Goal: Task Accomplishment & Management: Complete application form

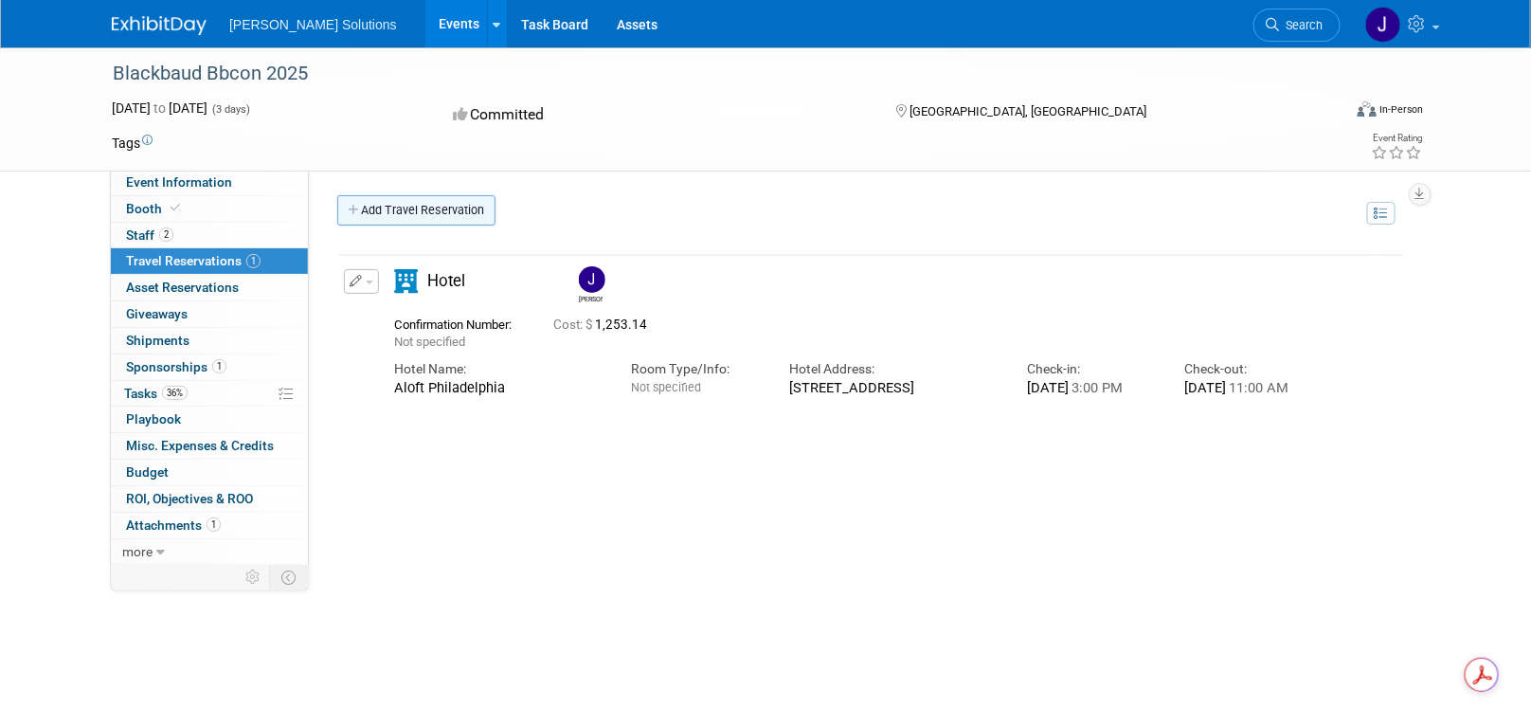
click at [407, 207] on link "Add Travel Reservation" at bounding box center [416, 210] width 158 height 30
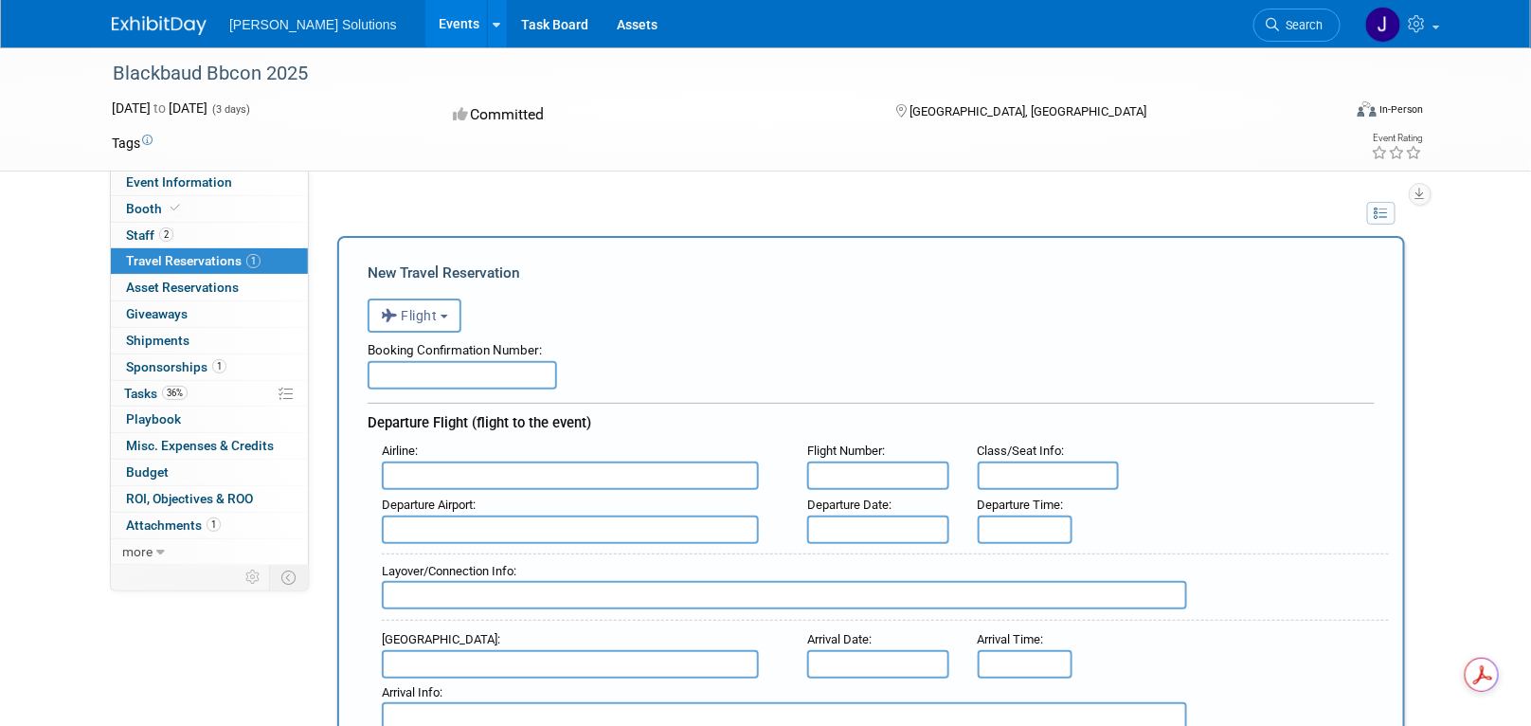
click at [453, 368] on input "text" at bounding box center [463, 375] width 190 height 28
click at [433, 363] on input "text" at bounding box center [463, 375] width 190 height 28
paste input "UGIMDY"
type input "UGIMDY"
click at [492, 472] on input "text" at bounding box center [570, 475] width 377 height 28
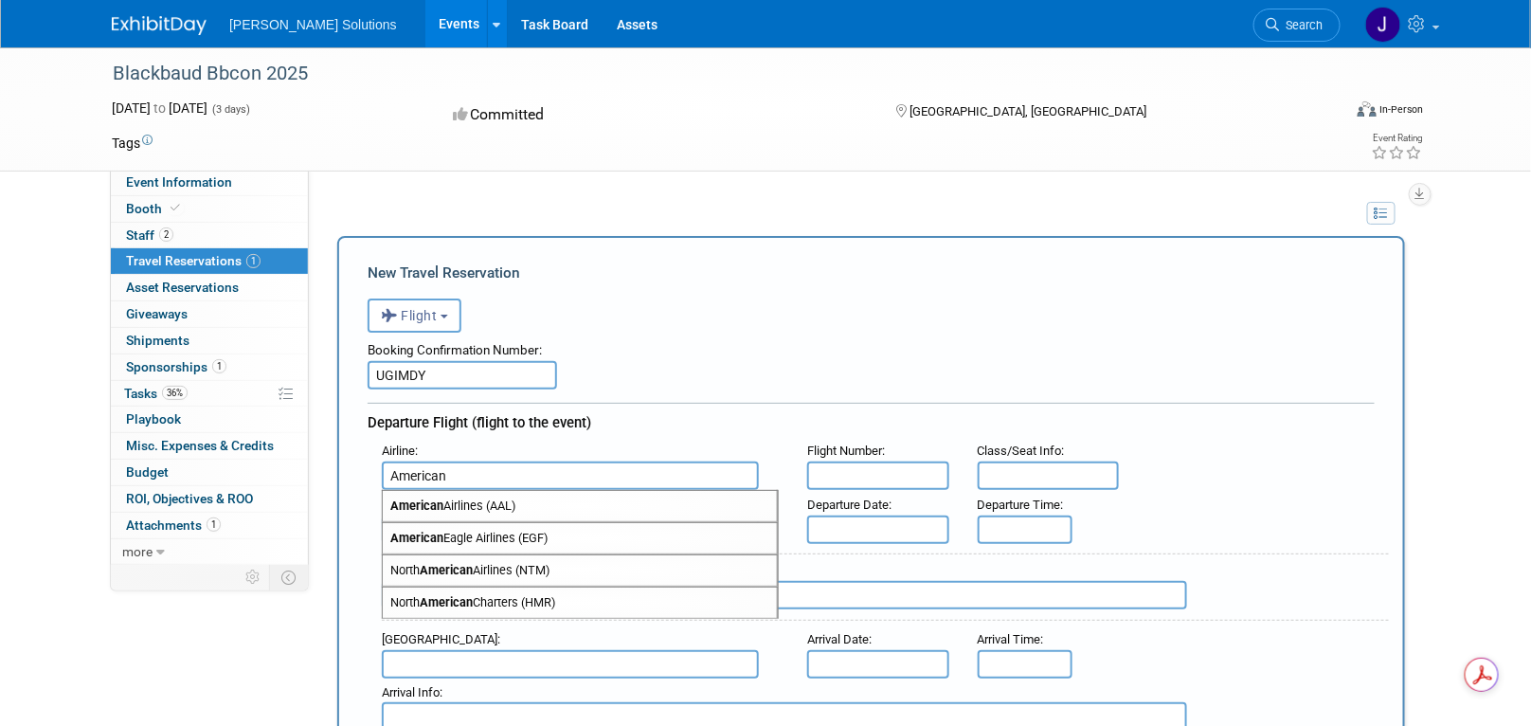
click at [462, 497] on span "American Airlines (AAL)" at bounding box center [580, 506] width 394 height 30
type input "American Airlines (AAL)"
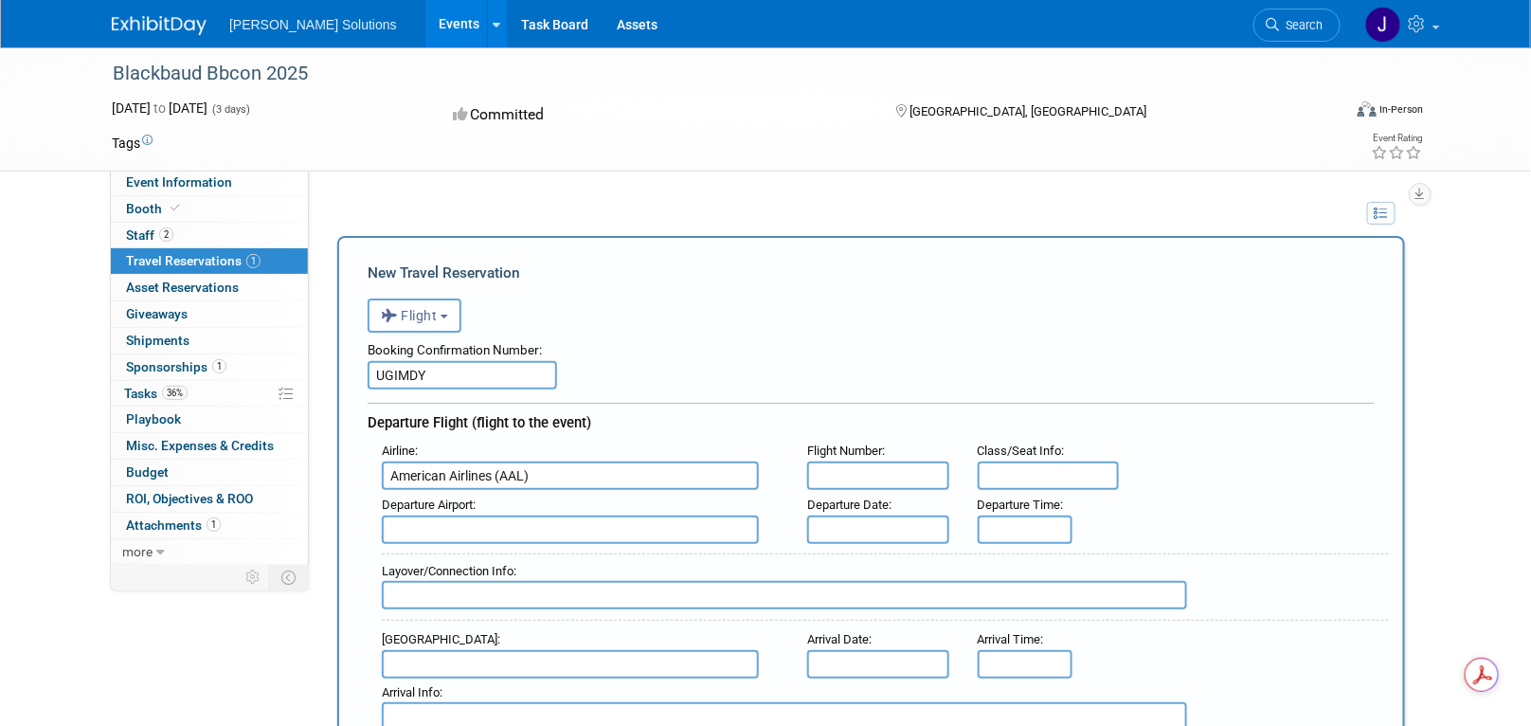
click at [884, 478] on input "text" at bounding box center [878, 475] width 142 height 28
type input "1163"
click at [464, 527] on input "text" at bounding box center [570, 529] width 377 height 28
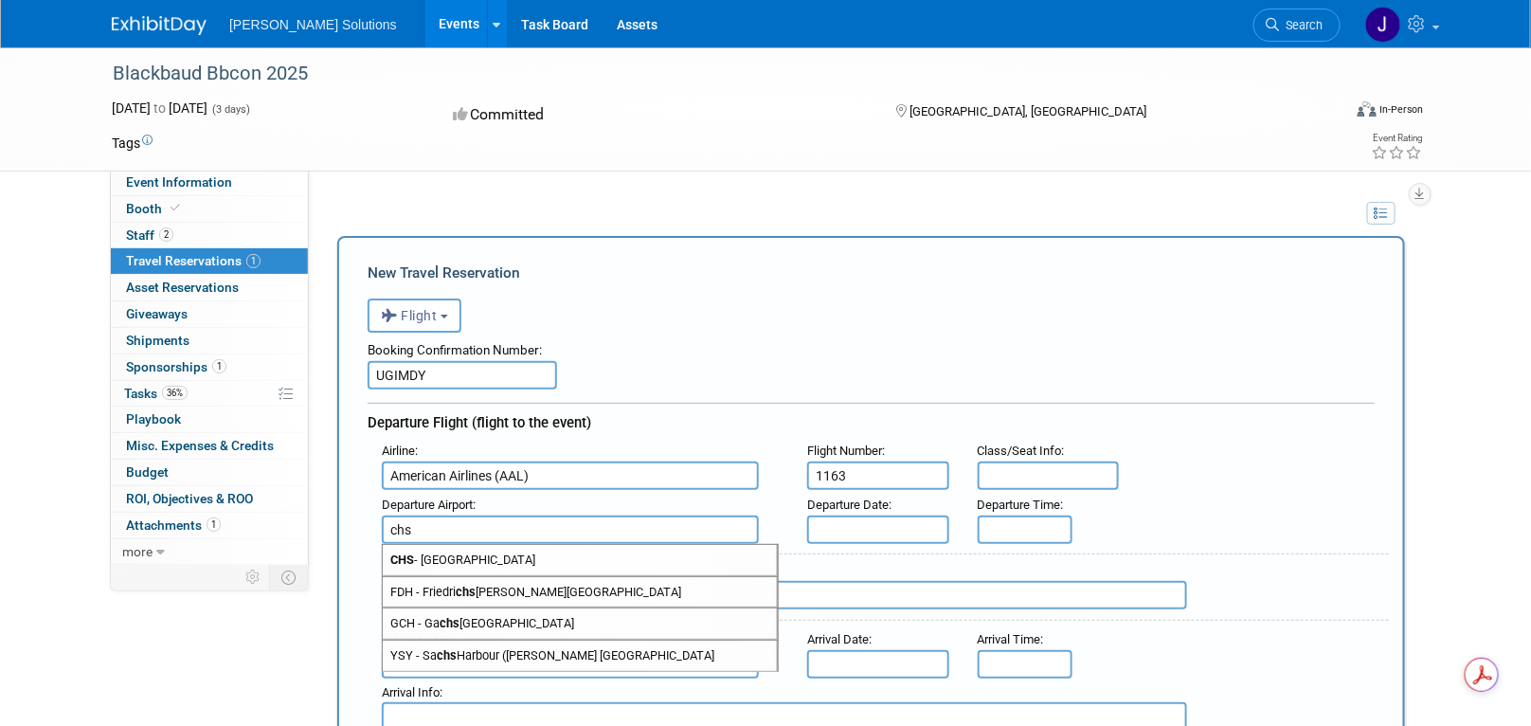
click at [497, 552] on span "CHS - Charleston Air Force Base-International Airport" at bounding box center [580, 560] width 394 height 30
type input "CHS - Charleston Air Force Base-International Airport"
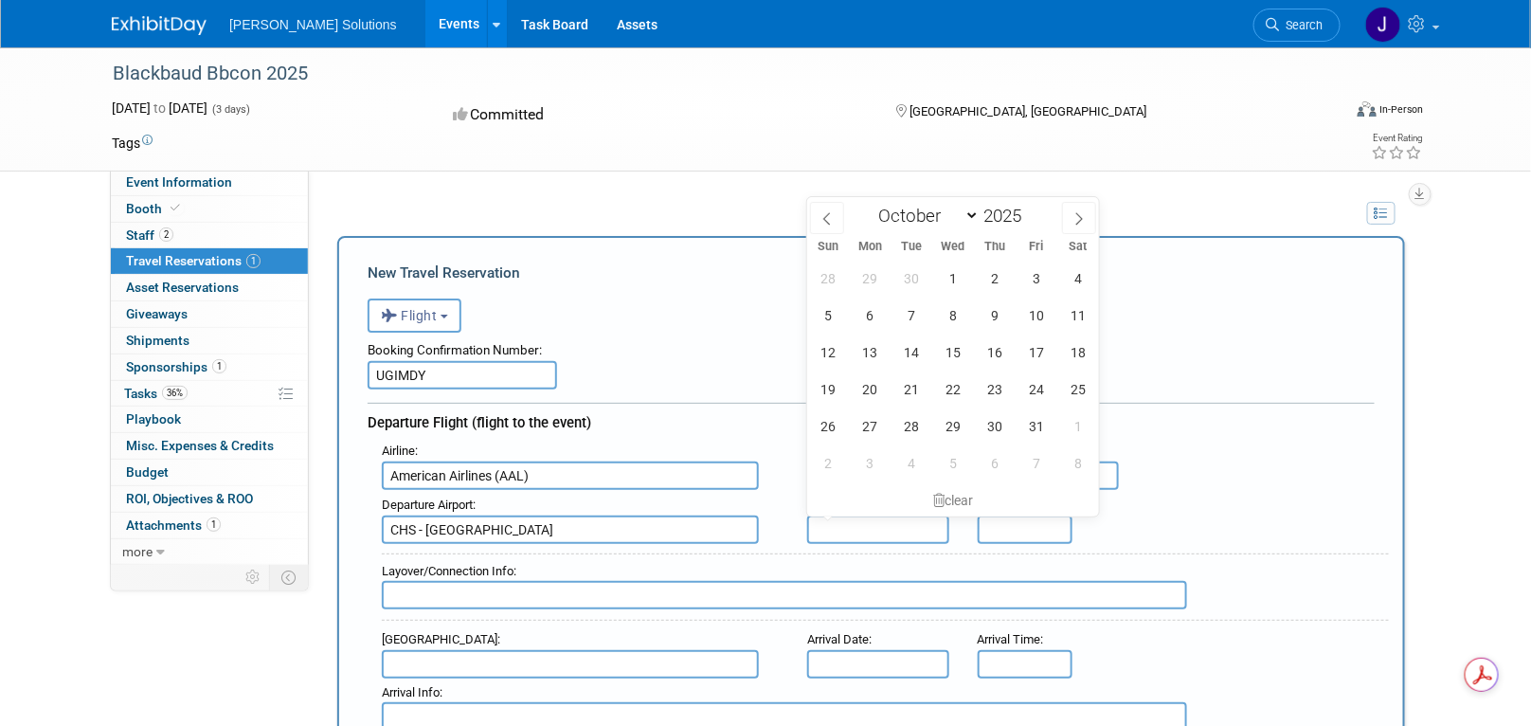
click at [842, 520] on input "text" at bounding box center [878, 529] width 142 height 28
click at [829, 311] on span "5" at bounding box center [828, 315] width 37 height 37
type input "Oct 5, 2025"
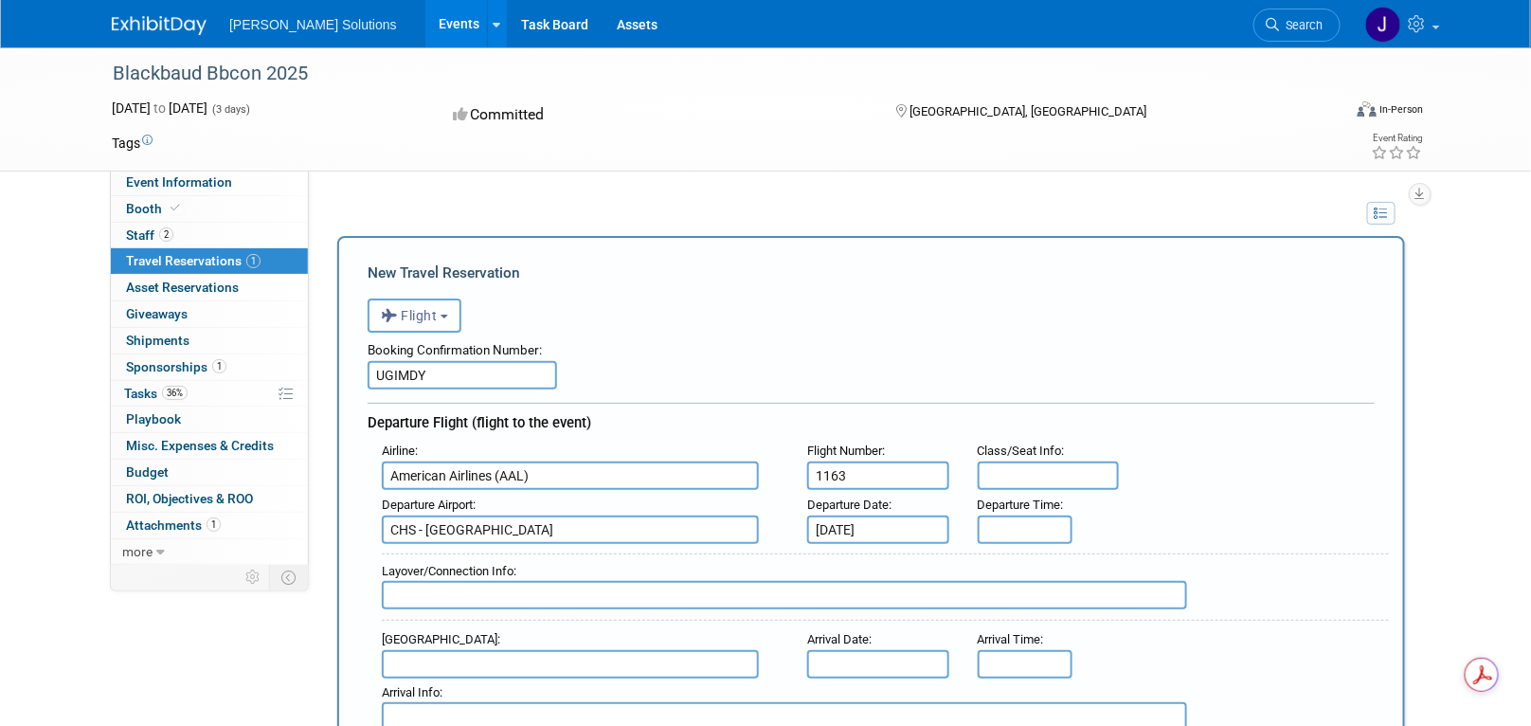
click at [1159, 658] on div "Arrival Airport : Arrival Date : Arrival Time :" at bounding box center [878, 651] width 1021 height 53
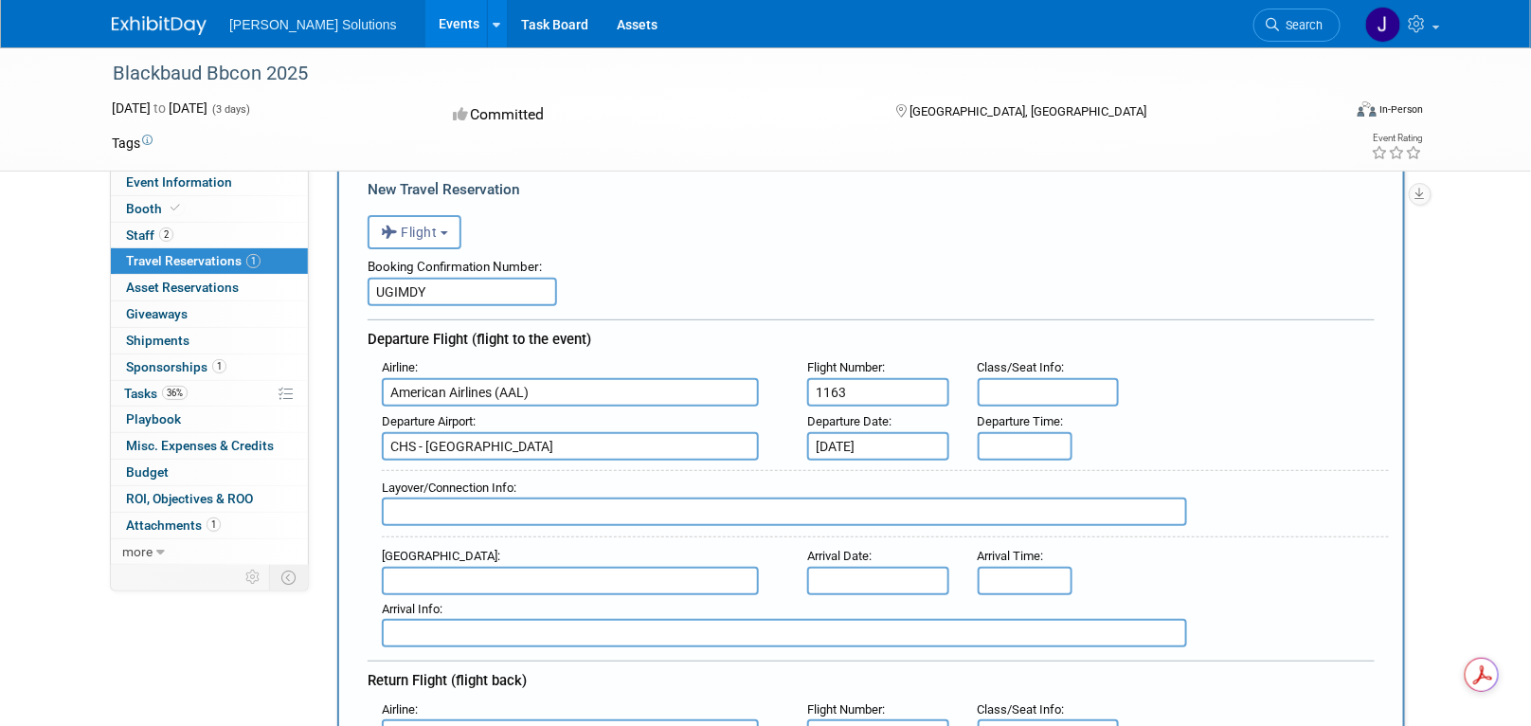
scroll to position [190, 0]
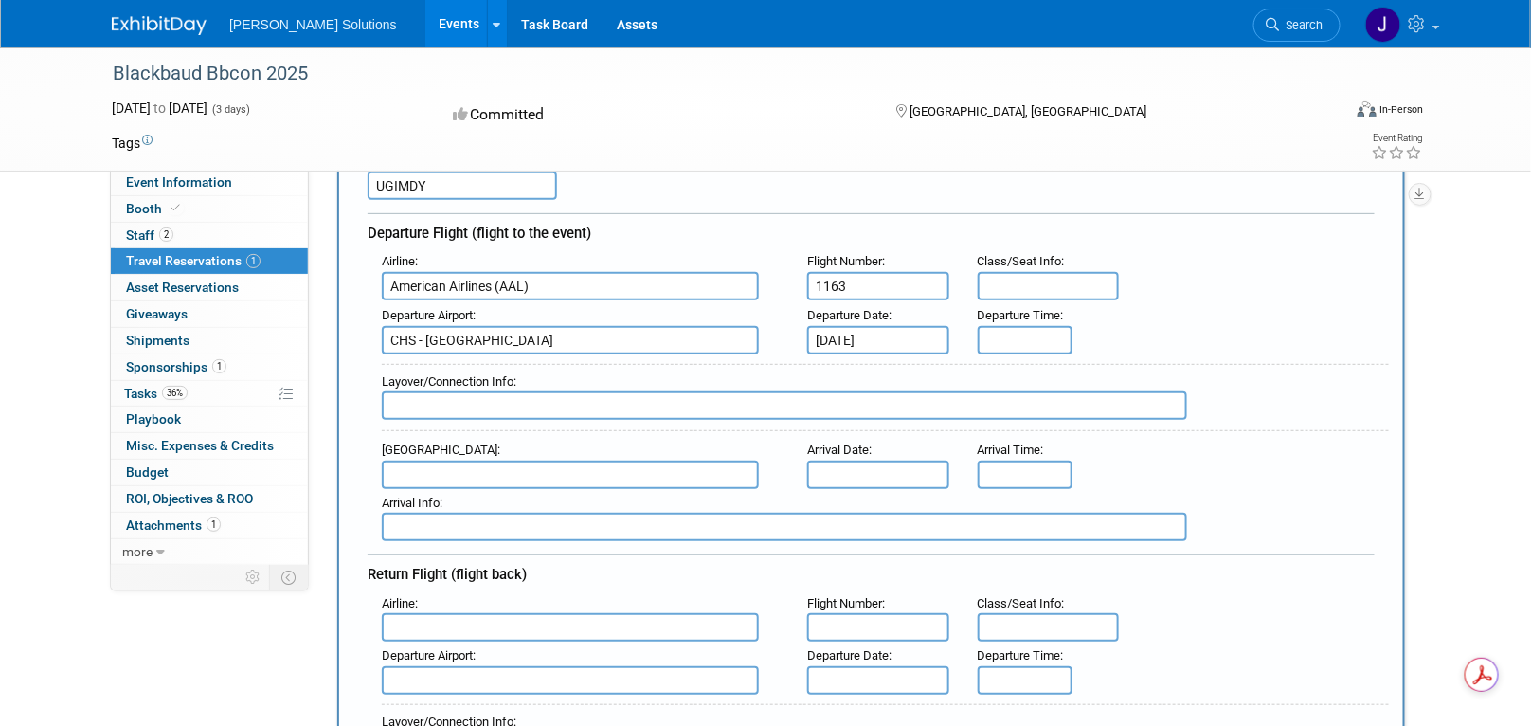
click at [464, 466] on input "text" at bounding box center [570, 475] width 377 height 28
click at [438, 497] on span "PHL - Philadelphia International Airport" at bounding box center [580, 505] width 394 height 30
type input "PHL - Philadelphia International Airport"
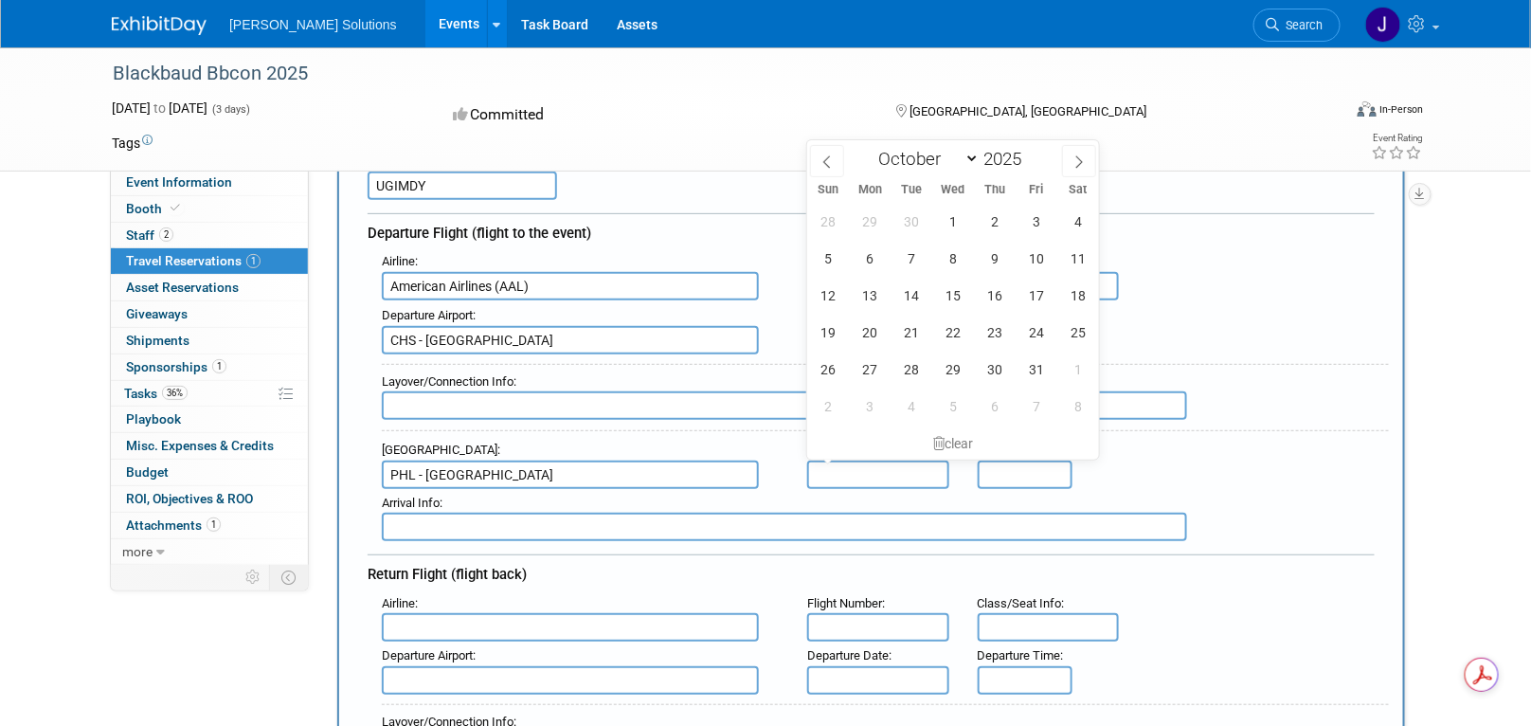
click at [853, 467] on input "text" at bounding box center [878, 475] width 142 height 28
click at [831, 260] on span "5" at bounding box center [828, 258] width 37 height 37
type input "Oct 5, 2025"
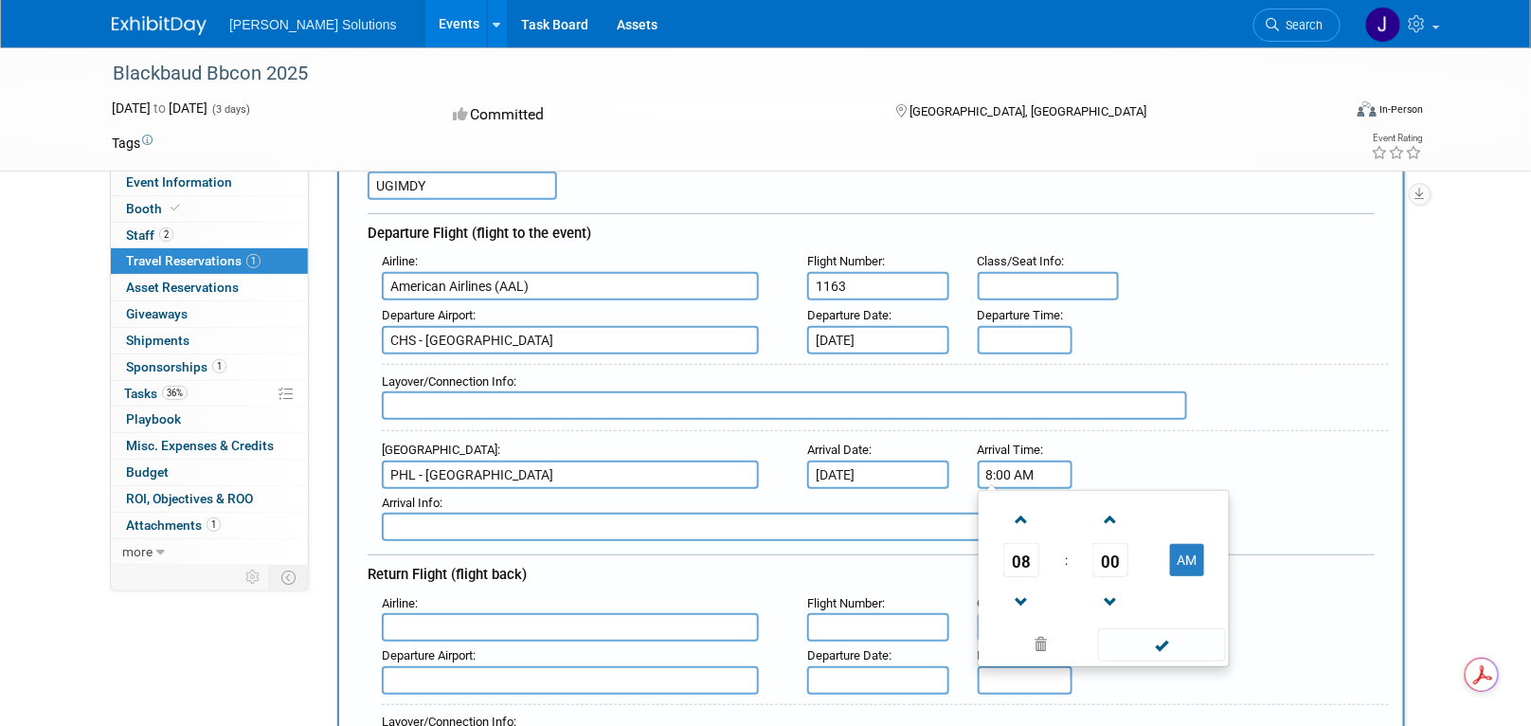
click at [1030, 464] on input "8:00 AM" at bounding box center [1025, 475] width 95 height 28
click at [1017, 517] on span at bounding box center [1021, 519] width 33 height 33
click at [1020, 593] on span at bounding box center [1021, 602] width 33 height 33
click at [1021, 591] on span at bounding box center [1021, 602] width 33 height 33
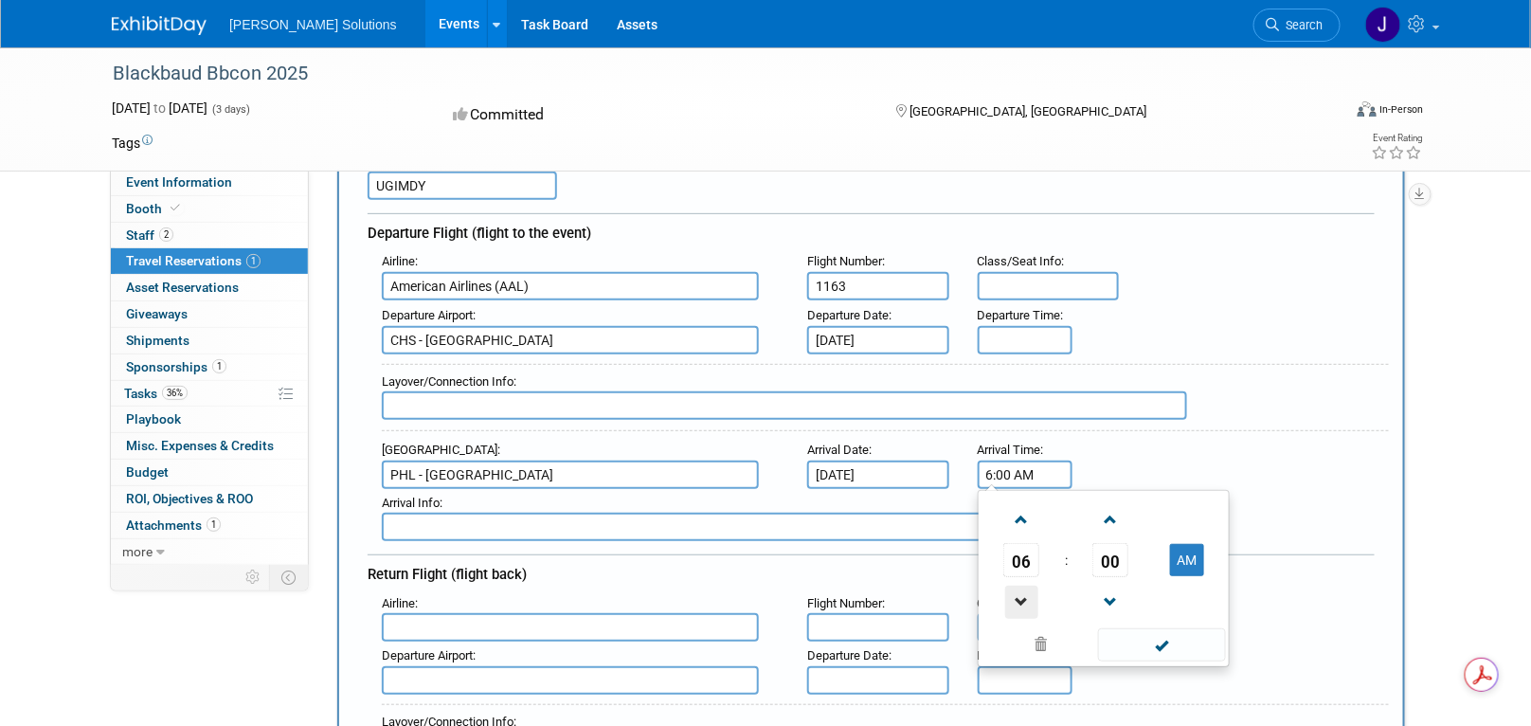
click at [1021, 591] on span at bounding box center [1021, 602] width 33 height 33
click at [1179, 563] on button "AM" at bounding box center [1187, 560] width 34 height 32
click at [1166, 631] on span at bounding box center [1162, 644] width 128 height 33
click at [1011, 471] on input "5:00 PM" at bounding box center [1025, 475] width 95 height 28
click at [1118, 553] on span "00" at bounding box center [1111, 560] width 36 height 34
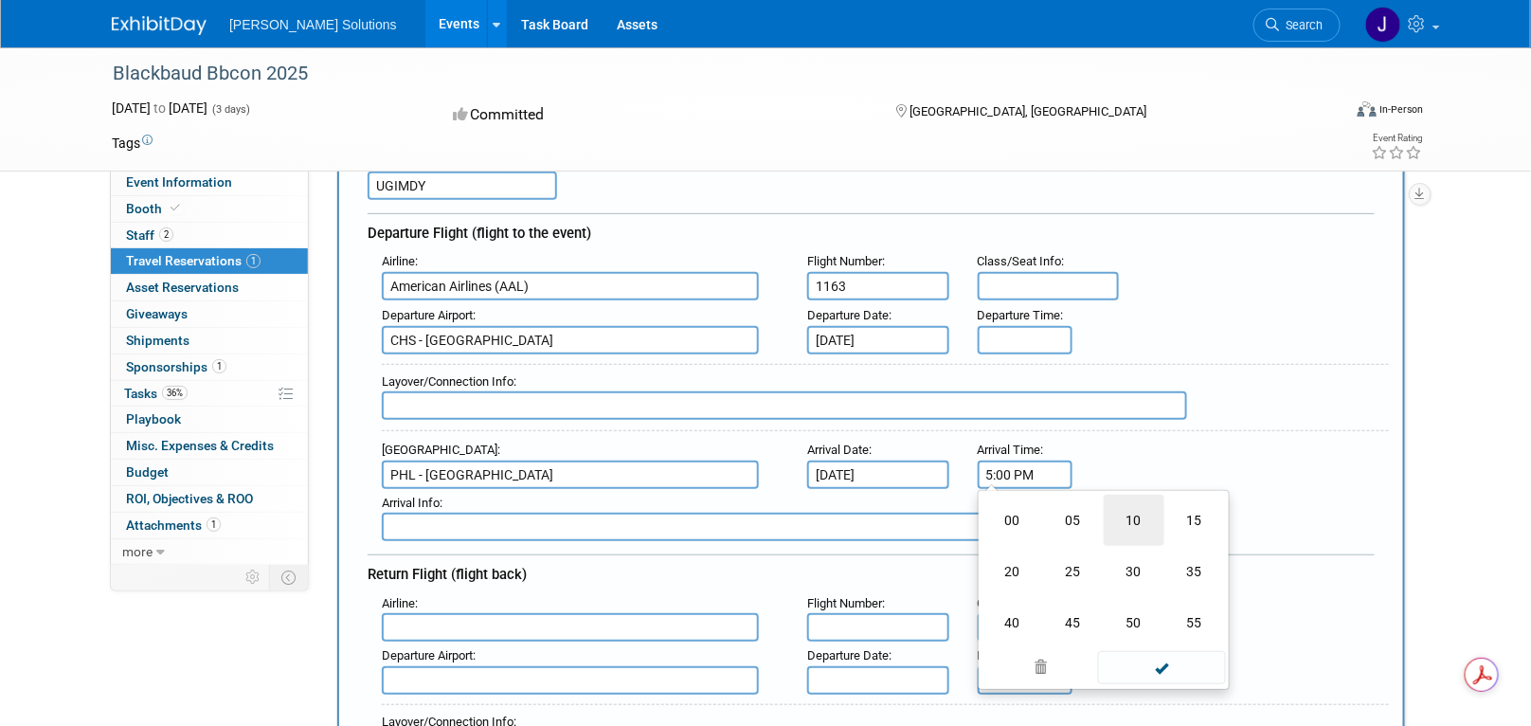
click at [1137, 519] on td "10" at bounding box center [1134, 520] width 61 height 51
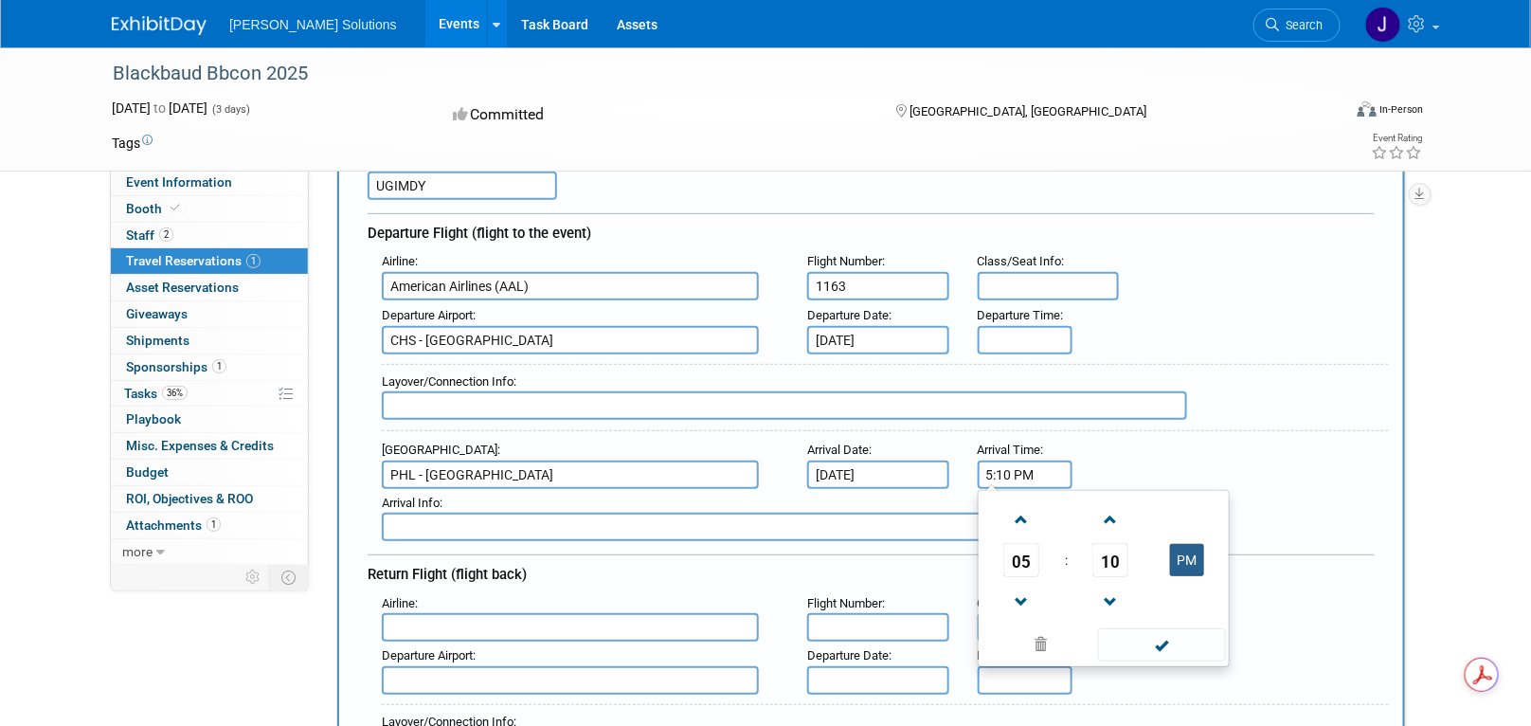
click at [1198, 565] on button "PM" at bounding box center [1187, 560] width 34 height 32
type input "5:10 AM"
click at [1167, 634] on span at bounding box center [1162, 644] width 128 height 33
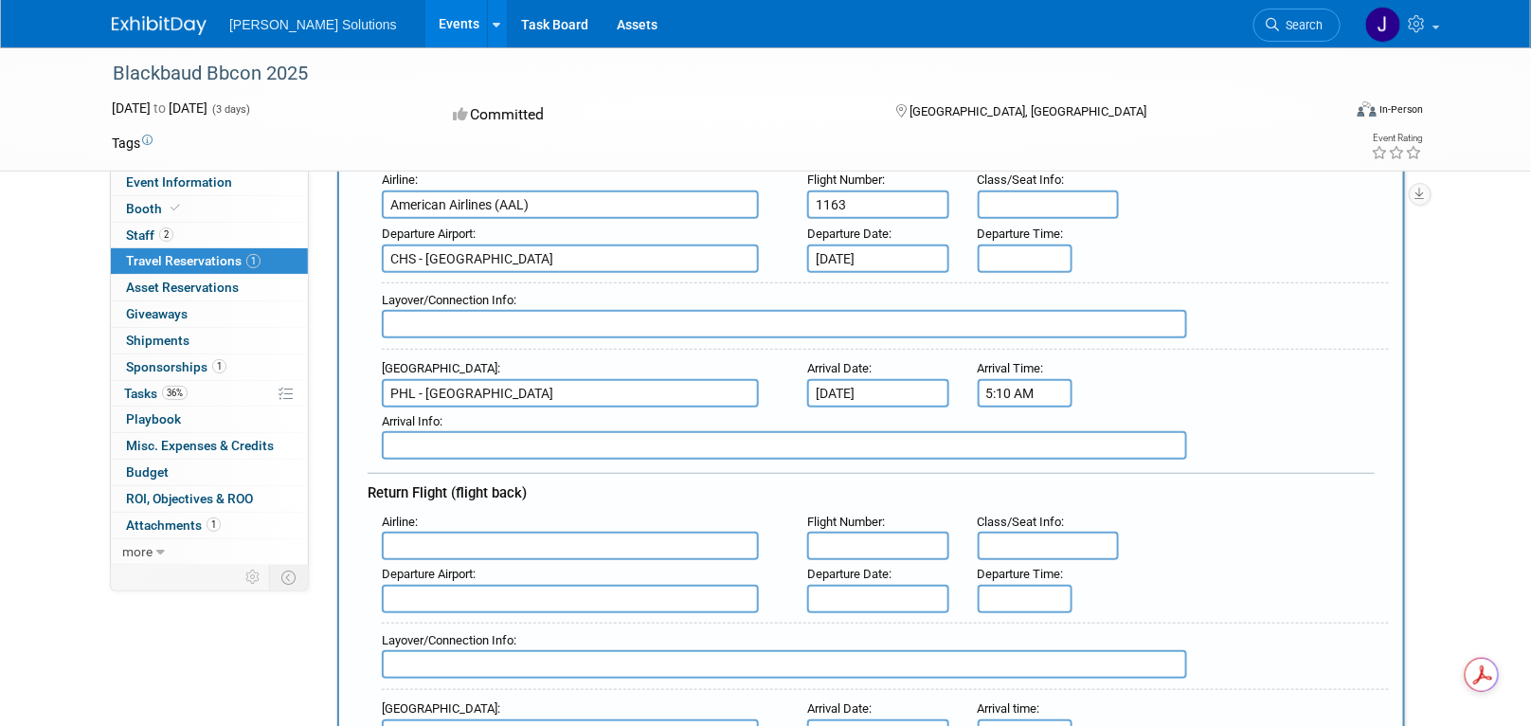
scroll to position [379, 0]
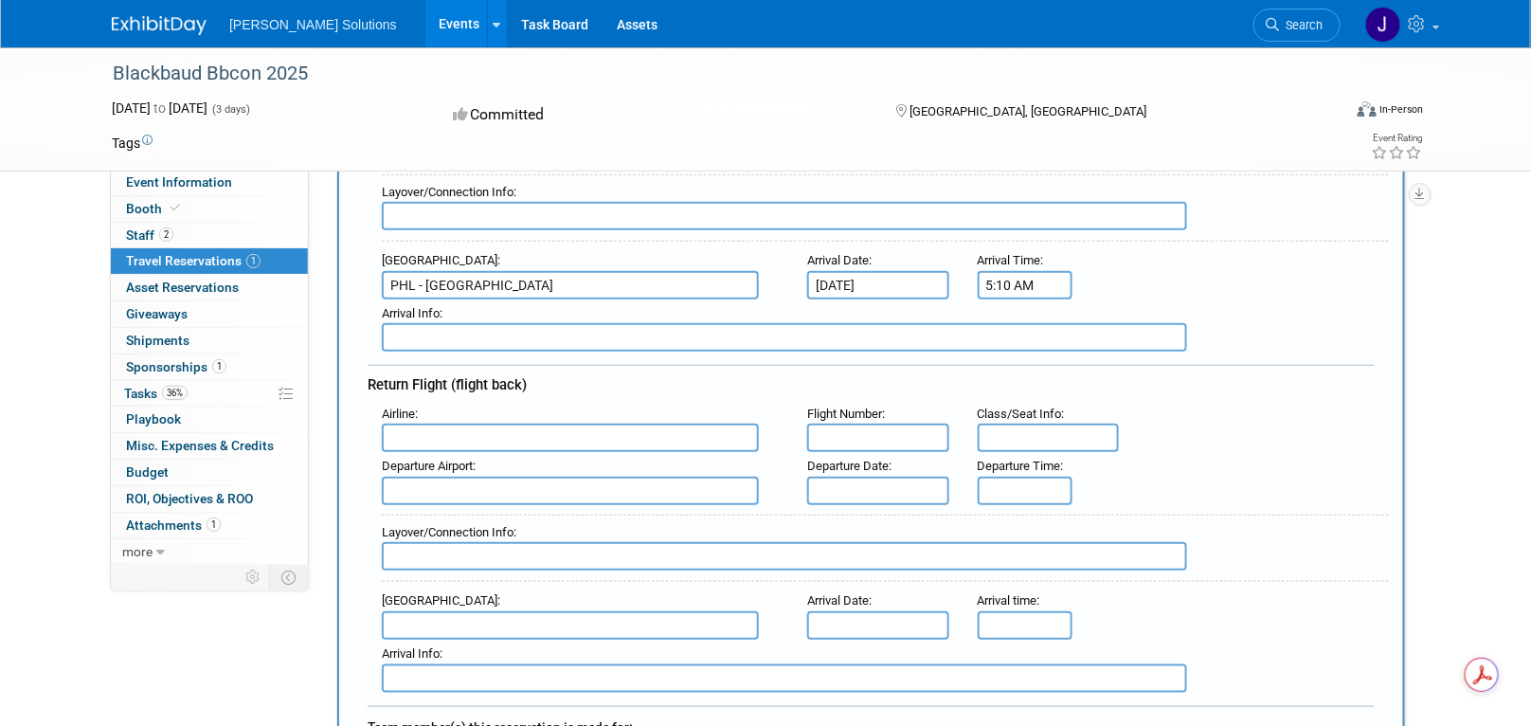
click at [472, 425] on input "text" at bounding box center [570, 438] width 377 height 28
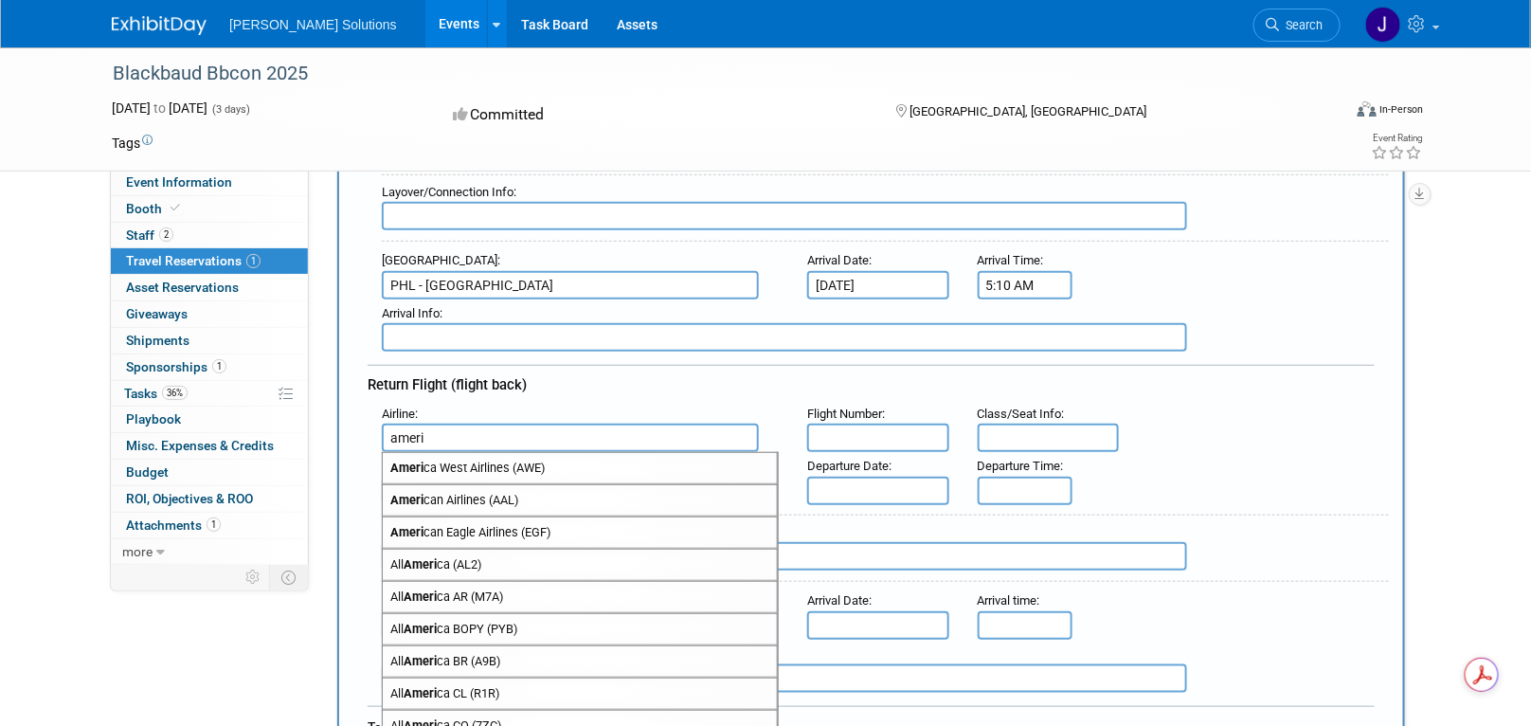
click at [442, 488] on span "Ameri can Airlines (AAL)" at bounding box center [580, 500] width 394 height 30
type input "American Airlines (AAL)"
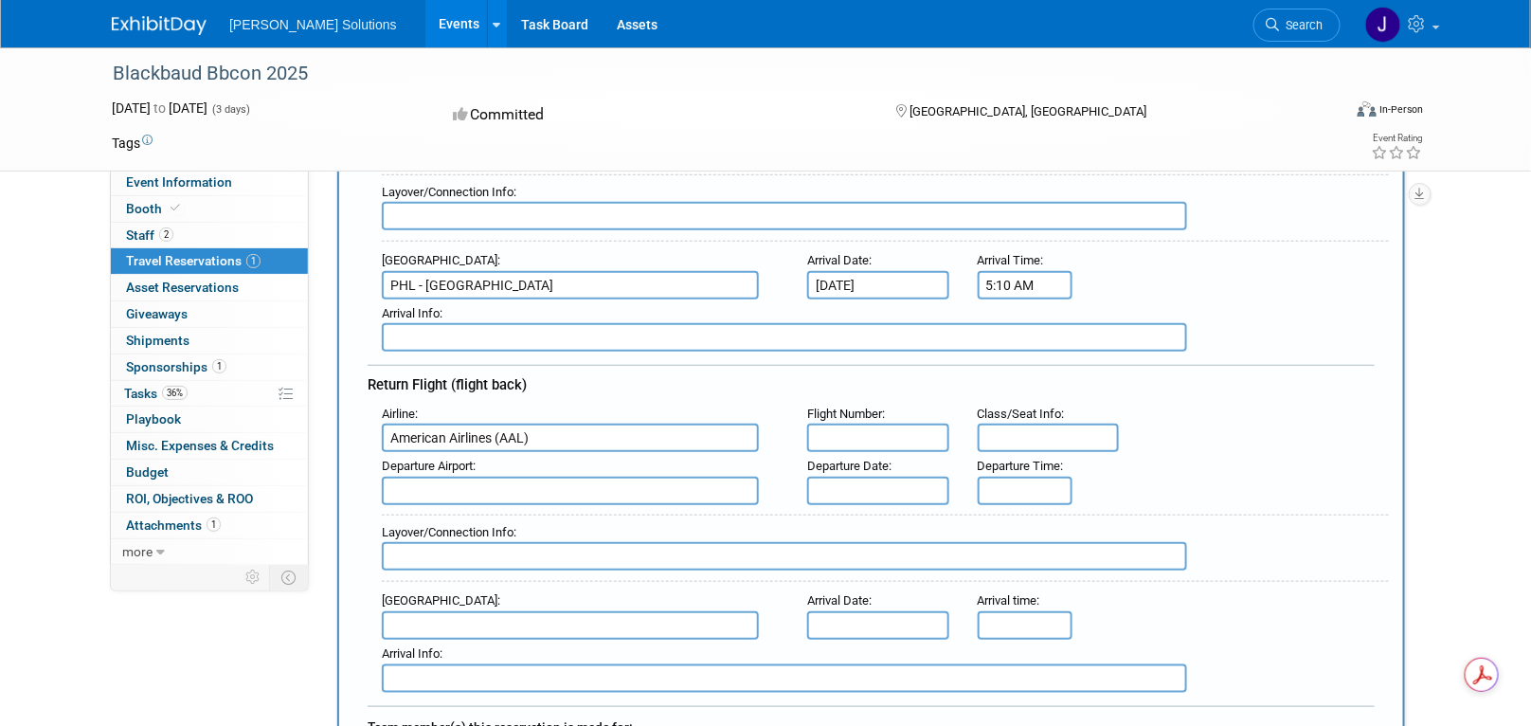
click at [835, 425] on input "text" at bounding box center [878, 438] width 142 height 28
type input "1934"
click at [843, 477] on input "text" at bounding box center [878, 491] width 142 height 28
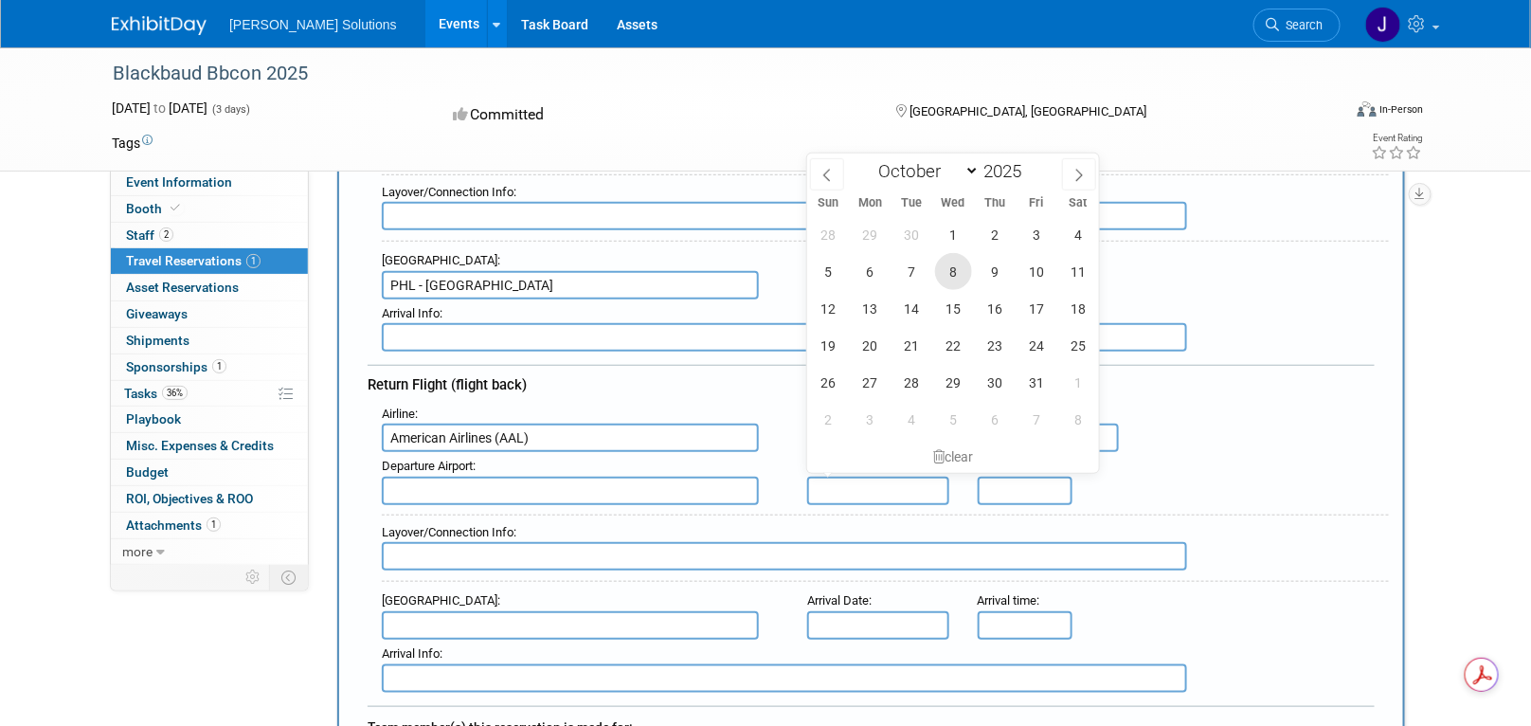
click at [955, 269] on span "8" at bounding box center [953, 271] width 37 height 37
type input "Oct 8, 2025"
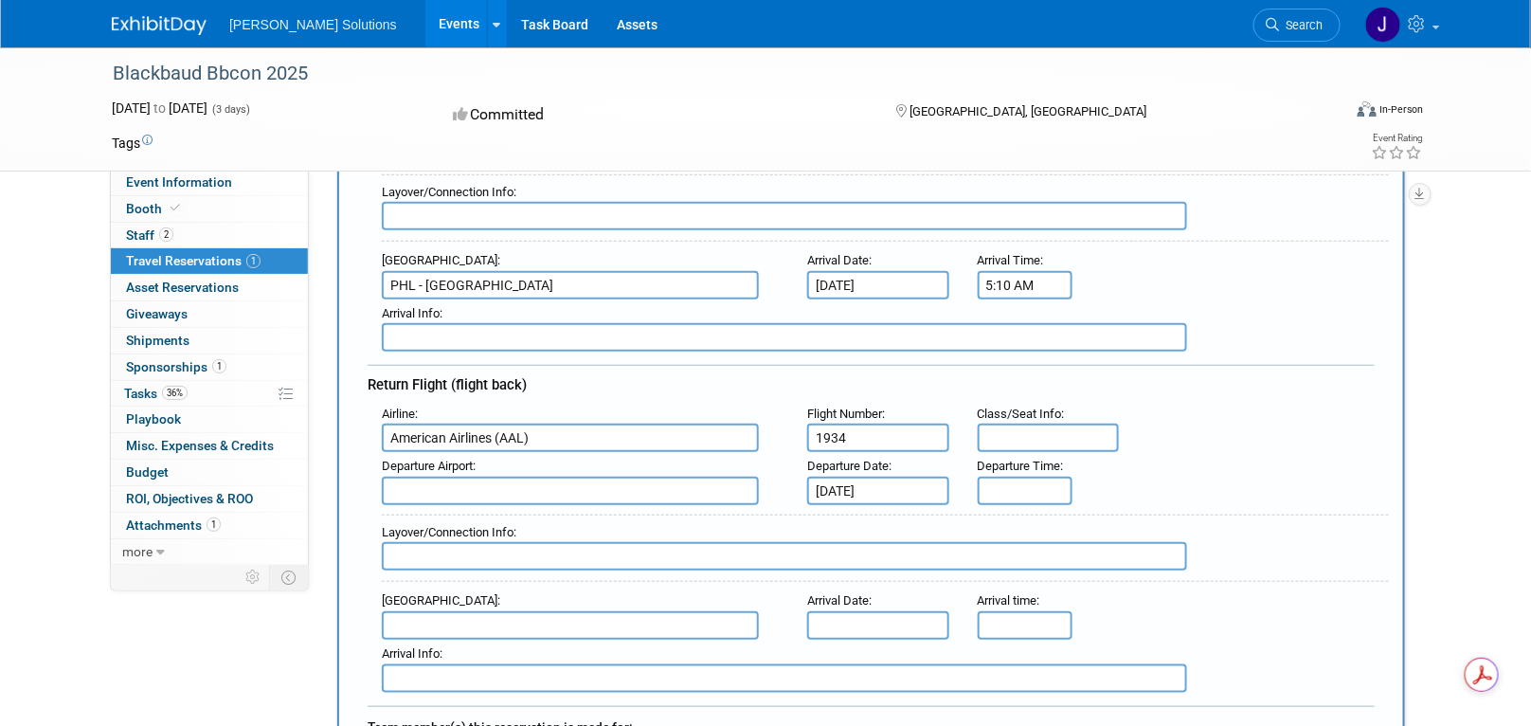
click at [529, 477] on input "text" at bounding box center [570, 491] width 377 height 28
click at [472, 506] on span "PHL - Philadelphia International Airport" at bounding box center [580, 521] width 394 height 30
type input "PHL - Philadelphia International Airport"
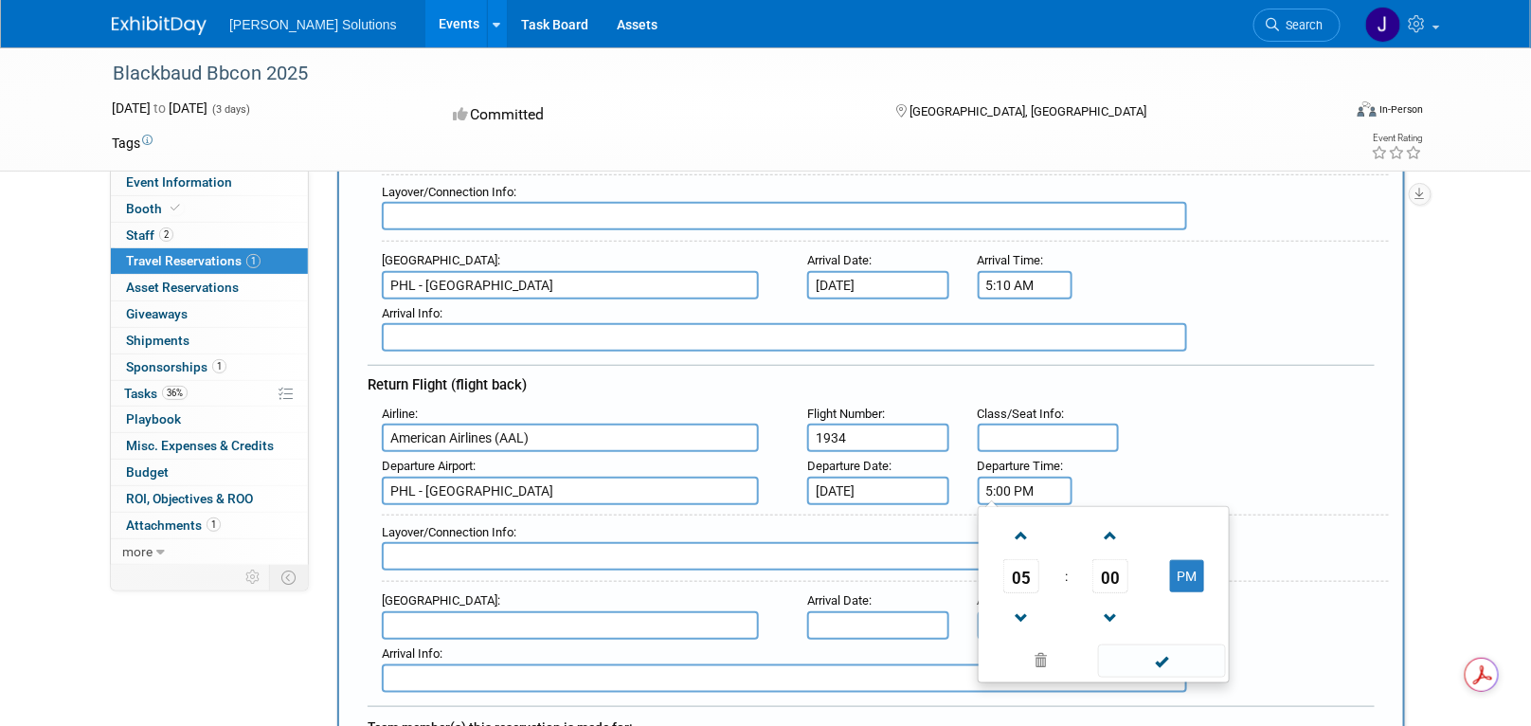
click at [1016, 480] on input "5:00 PM" at bounding box center [1025, 491] width 95 height 28
click at [1025, 602] on span at bounding box center [1021, 618] width 33 height 33
click at [1108, 533] on span at bounding box center [1110, 535] width 33 height 33
click at [1110, 531] on span at bounding box center [1110, 535] width 33 height 33
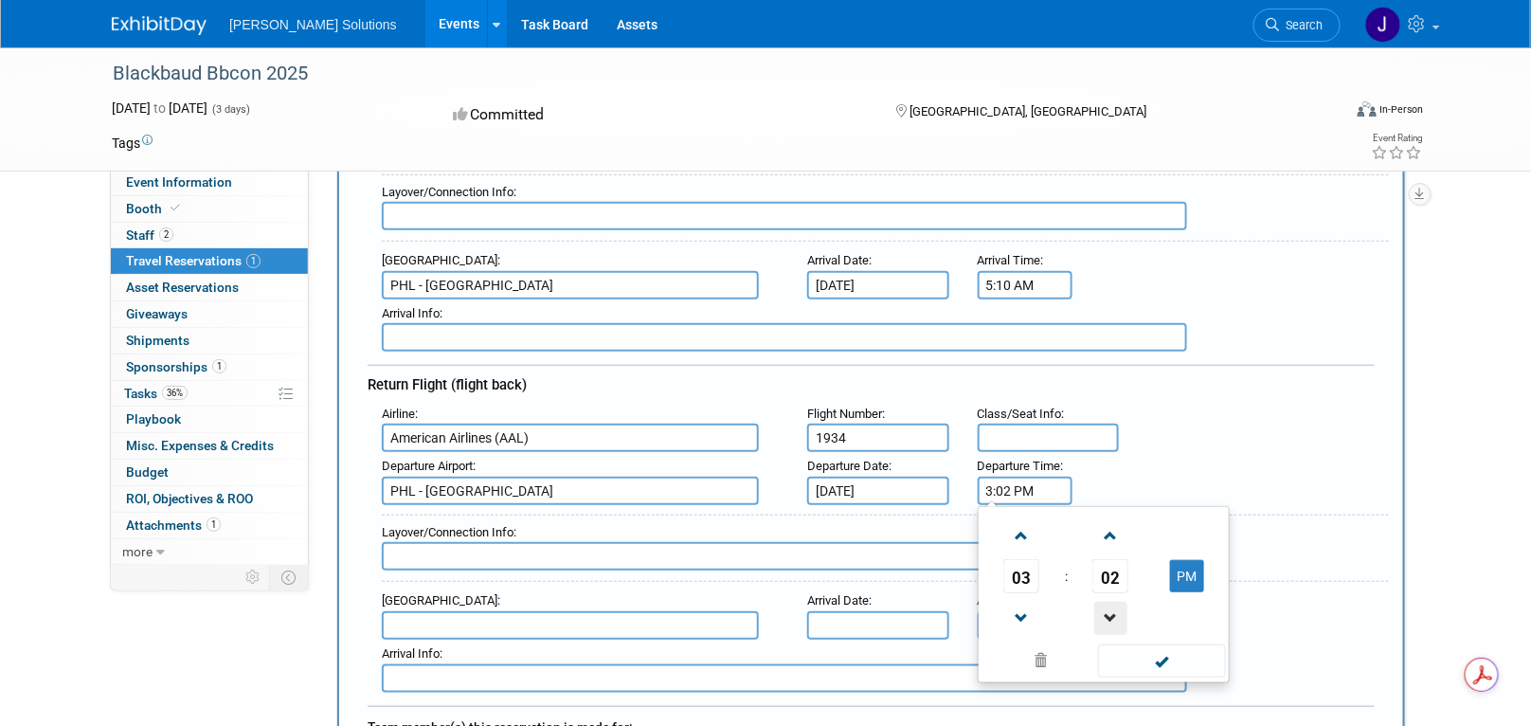
click at [1115, 602] on span at bounding box center [1110, 618] width 33 height 33
click at [1107, 605] on span at bounding box center [1110, 618] width 33 height 33
click at [1108, 602] on span at bounding box center [1110, 618] width 33 height 33
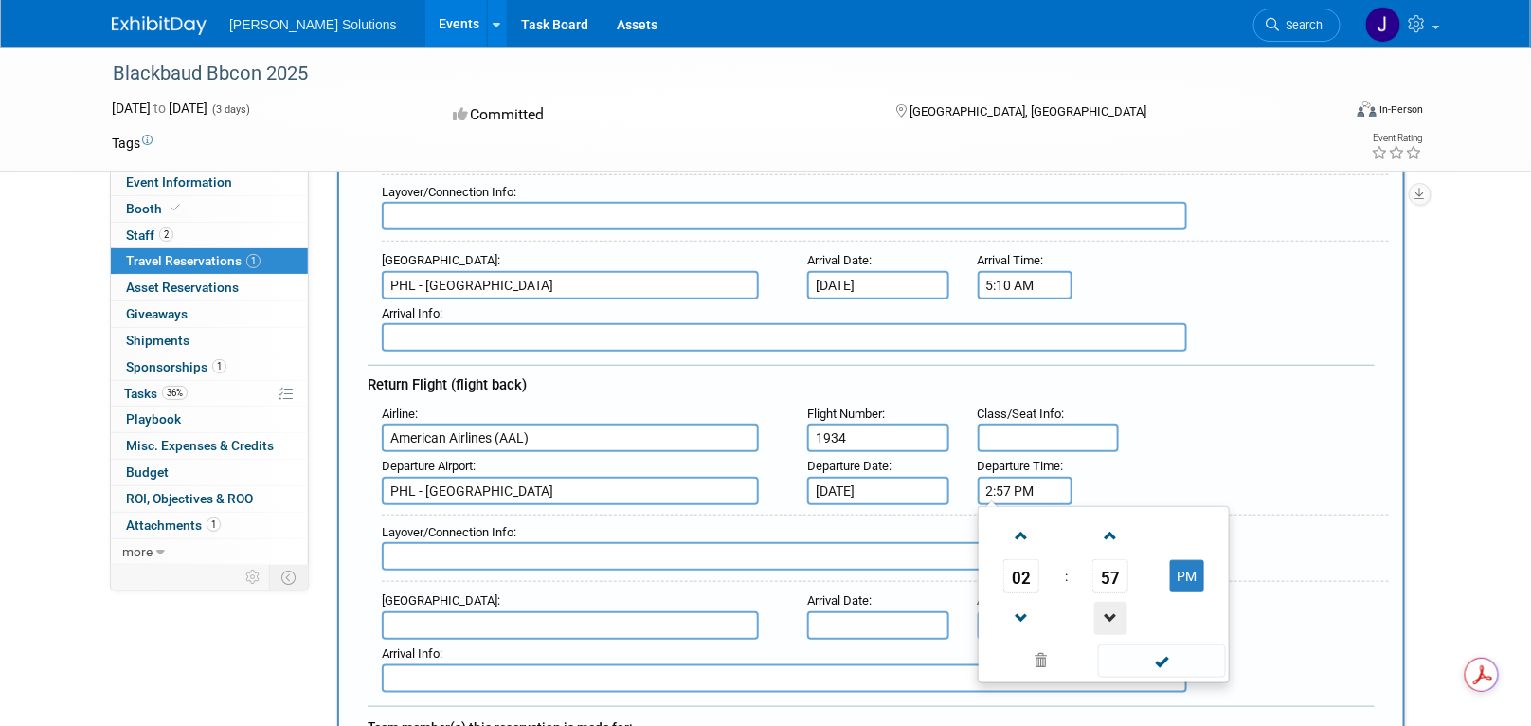
click at [1109, 602] on span at bounding box center [1110, 618] width 33 height 33
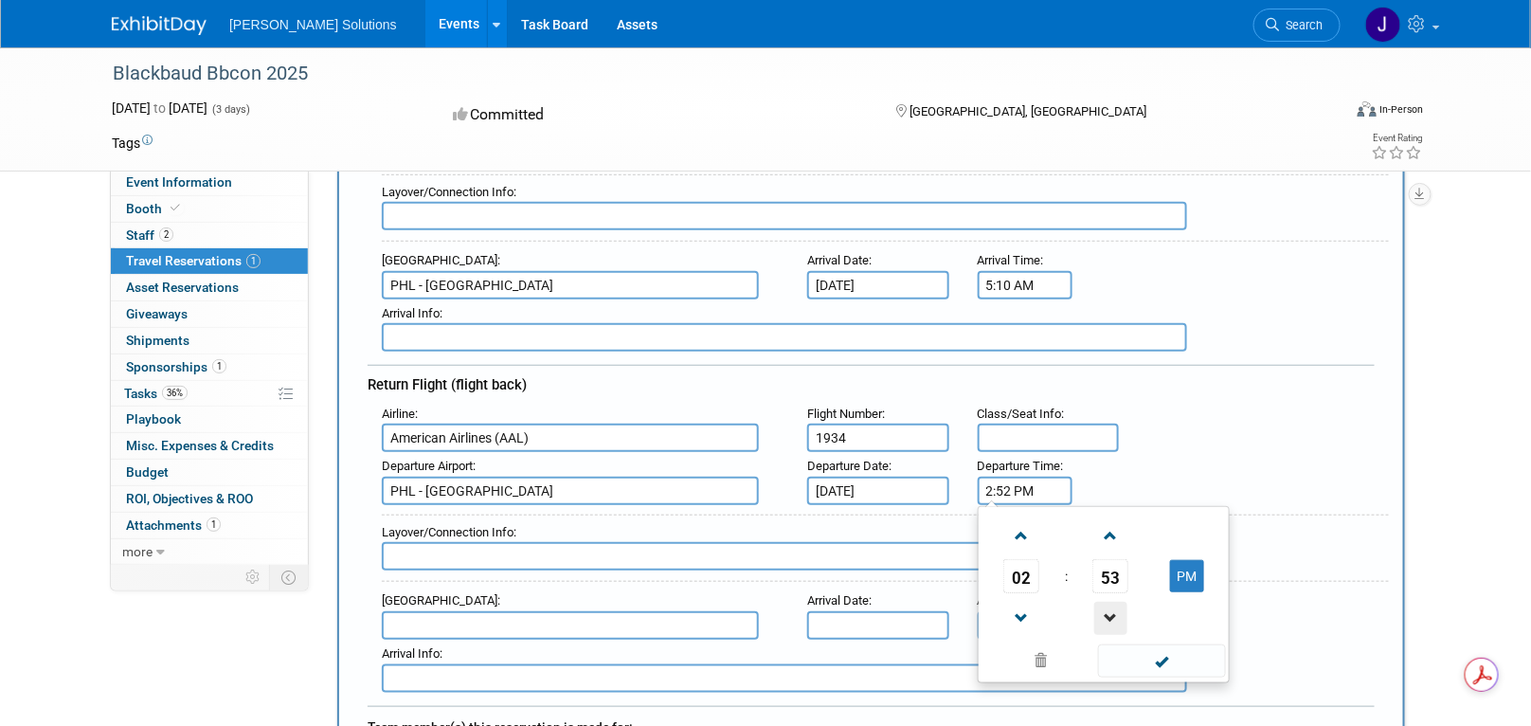
click at [1109, 602] on span at bounding box center [1110, 618] width 33 height 33
click at [1109, 593] on link at bounding box center [1111, 617] width 36 height 48
click at [1111, 602] on span at bounding box center [1110, 618] width 33 height 33
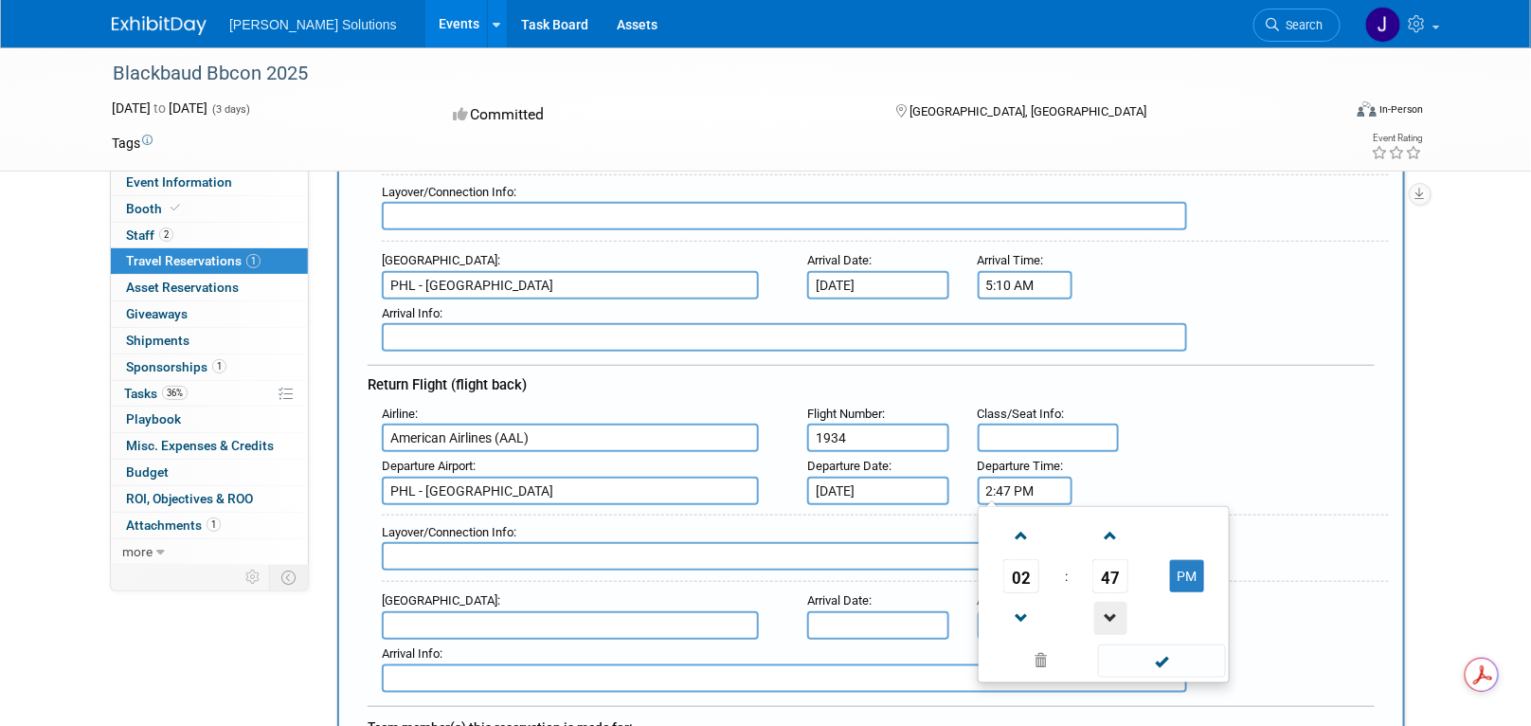
click at [1110, 602] on span at bounding box center [1110, 618] width 33 height 33
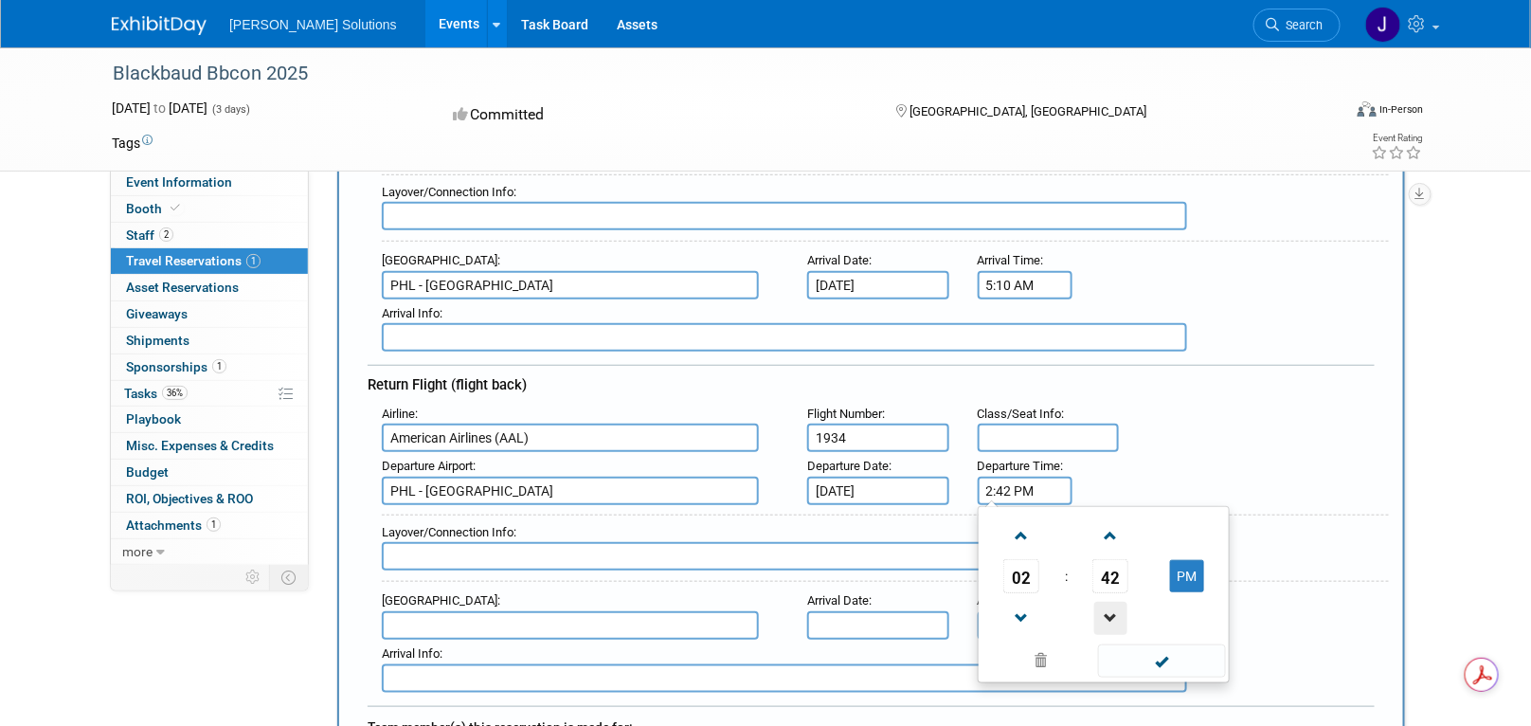
click at [1110, 602] on span at bounding box center [1110, 618] width 33 height 33
click at [1034, 560] on span "02" at bounding box center [1021, 576] width 36 height 34
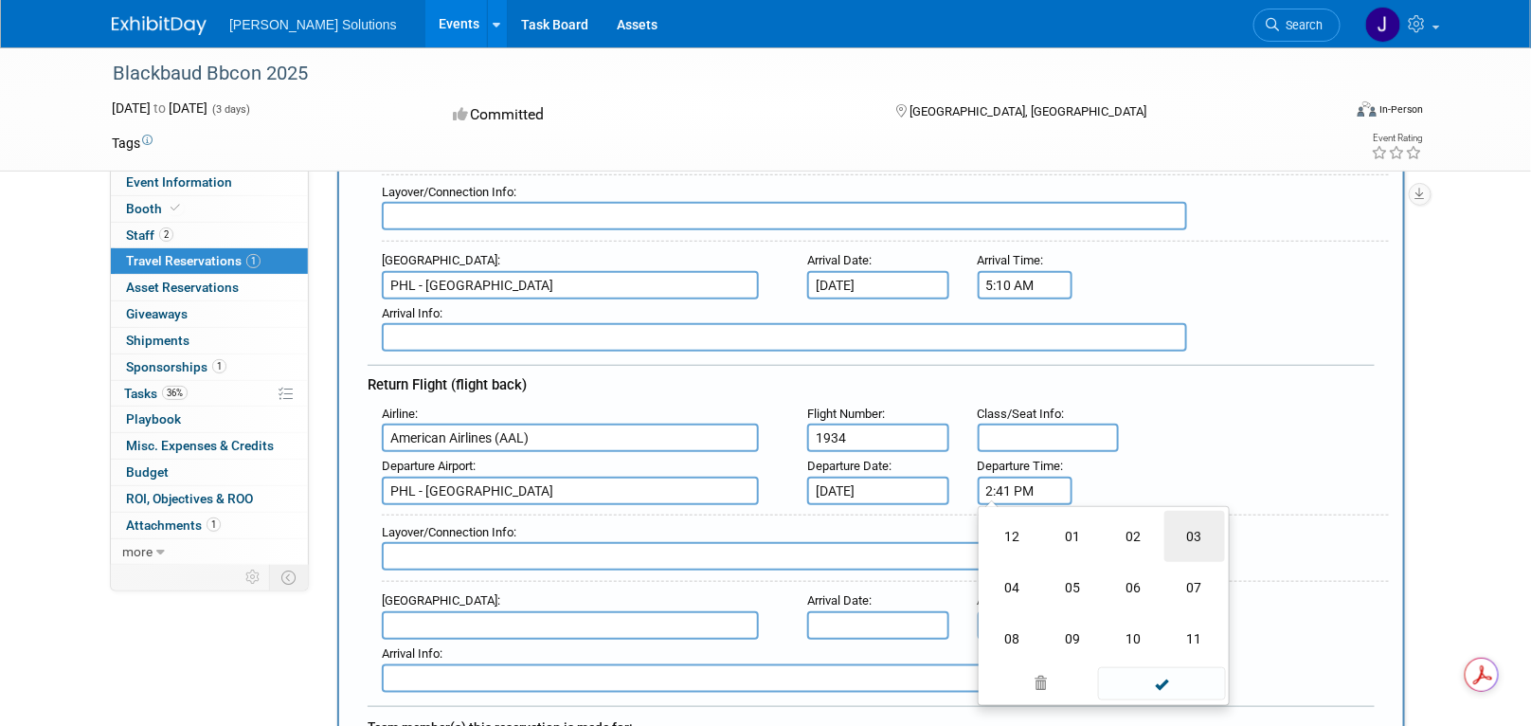
click at [1182, 533] on td "03" at bounding box center [1195, 536] width 61 height 51
type input "3:41 PM"
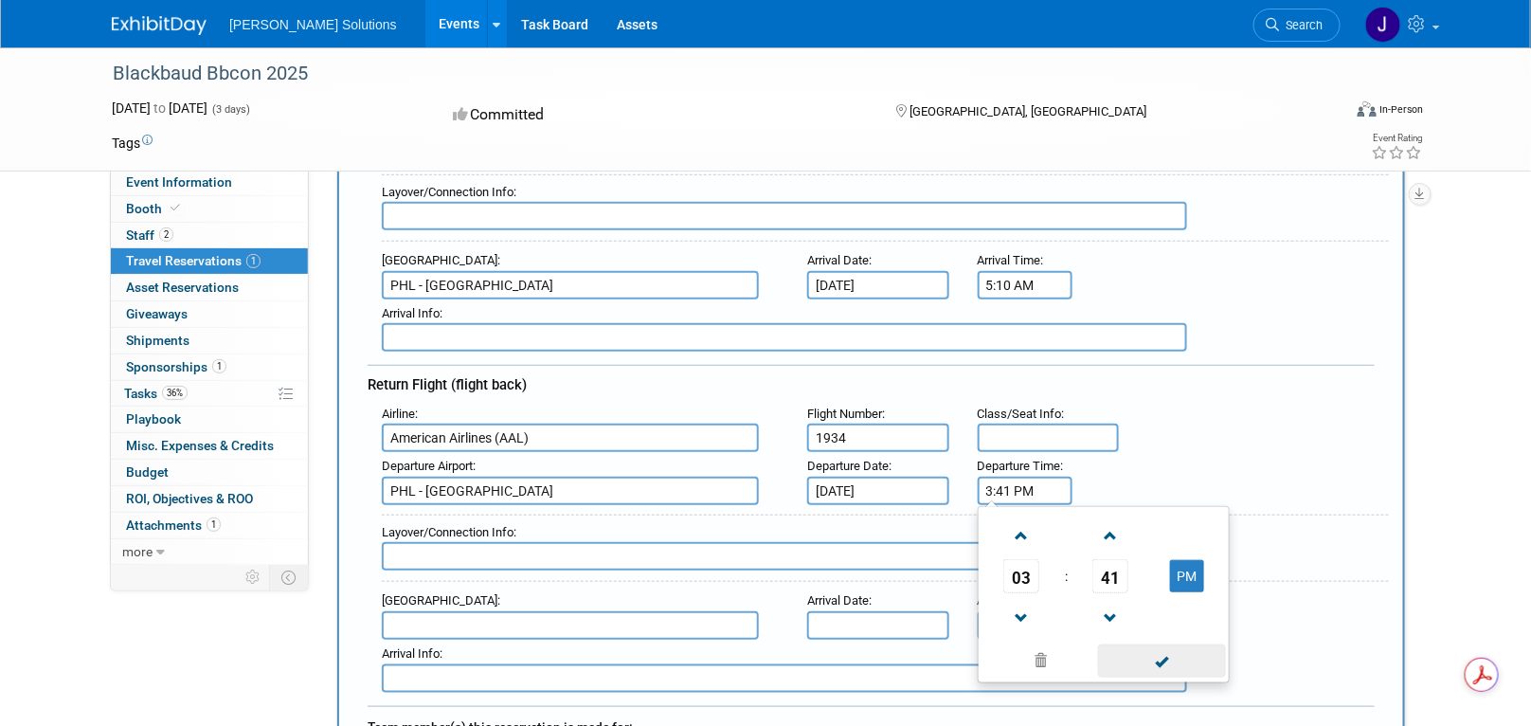
click at [1158, 647] on span at bounding box center [1162, 660] width 128 height 33
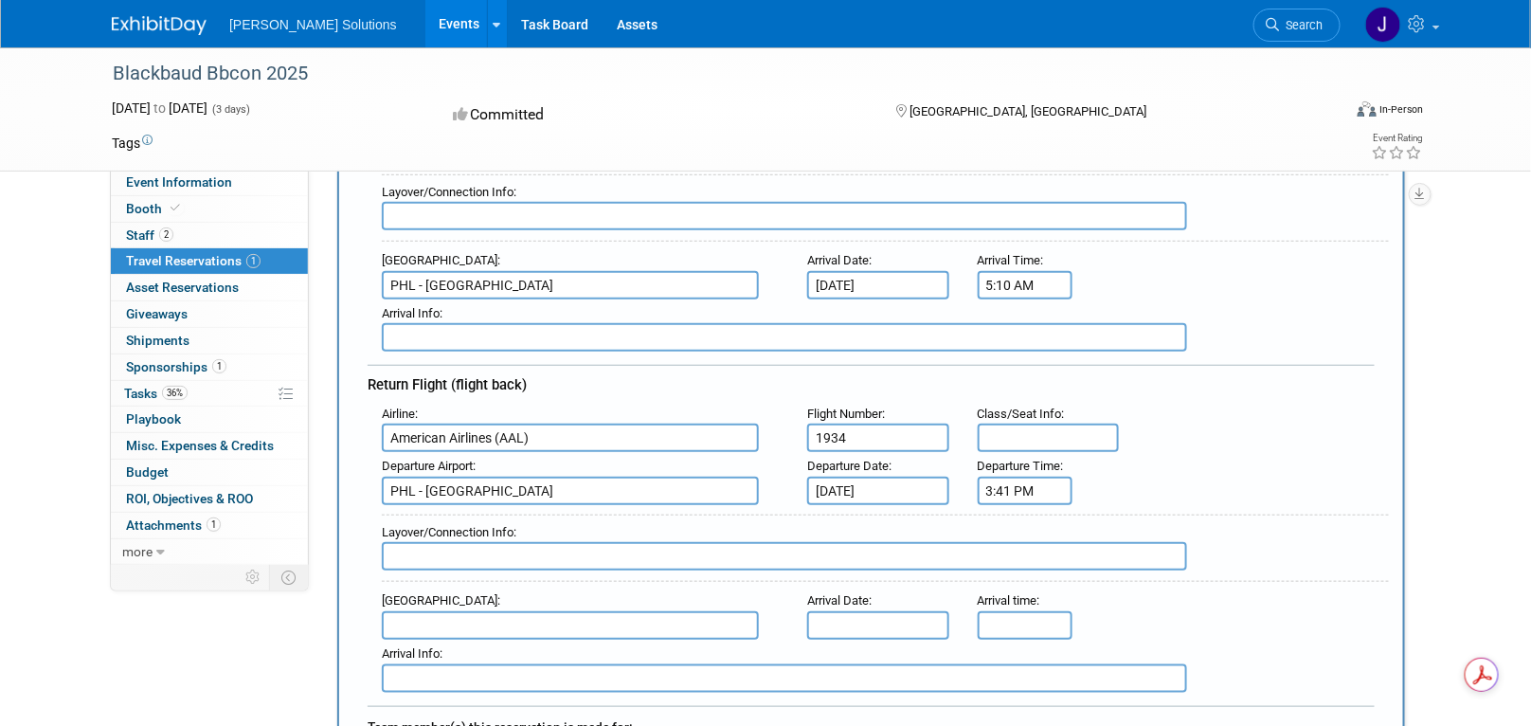
scroll to position [569, 0]
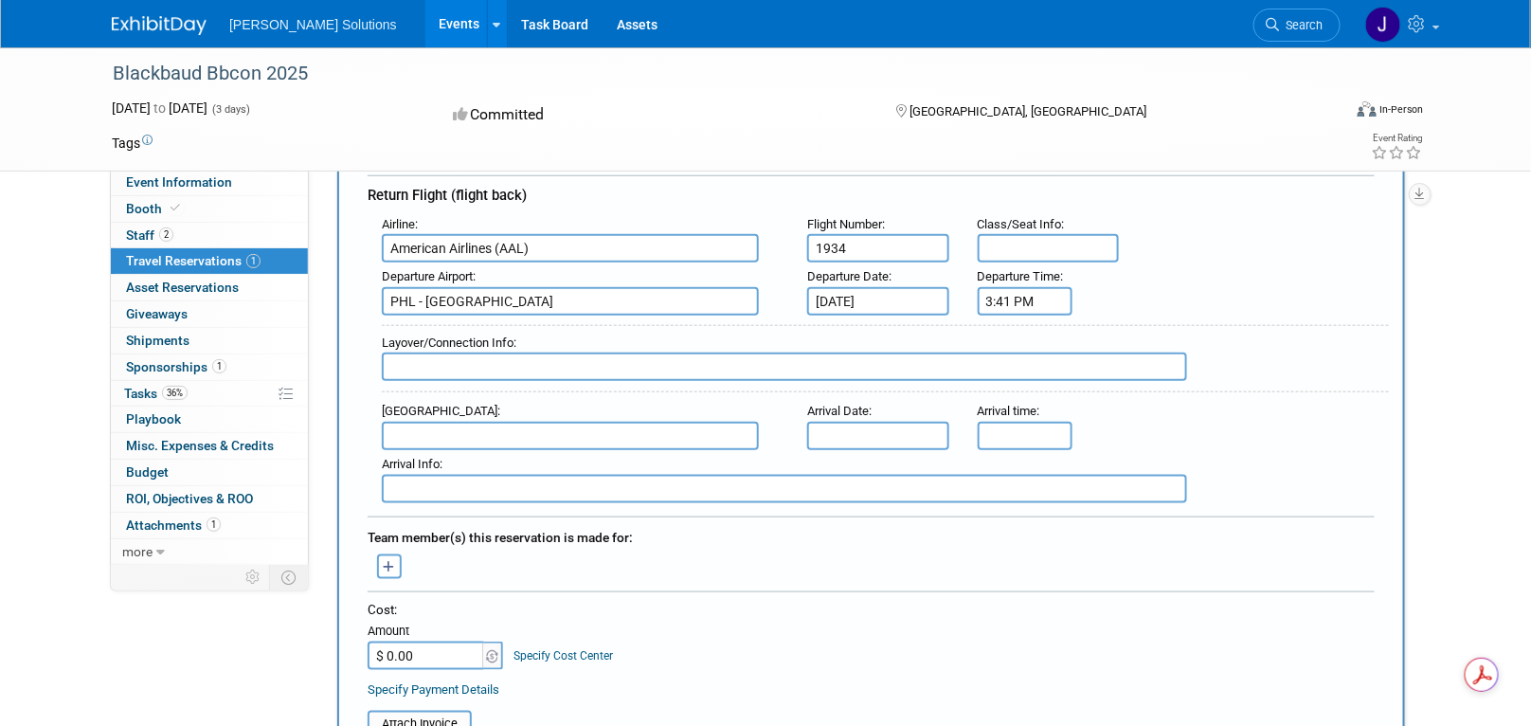
click at [464, 422] on input "text" at bounding box center [570, 436] width 377 height 28
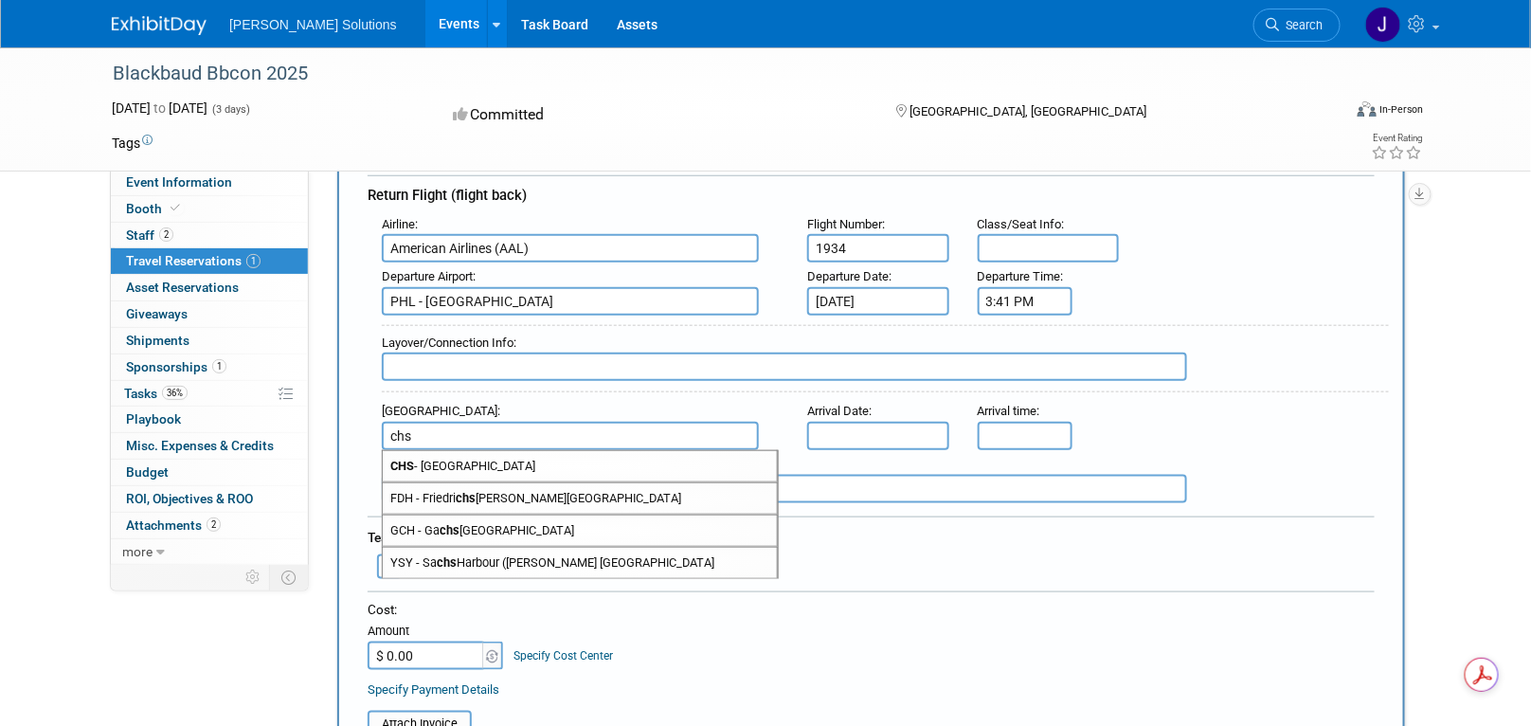
click at [629, 451] on span "CHS - Charleston Air Force Base-International Airport" at bounding box center [580, 466] width 394 height 30
type input "CHS - Charleston Air Force Base-International Airport"
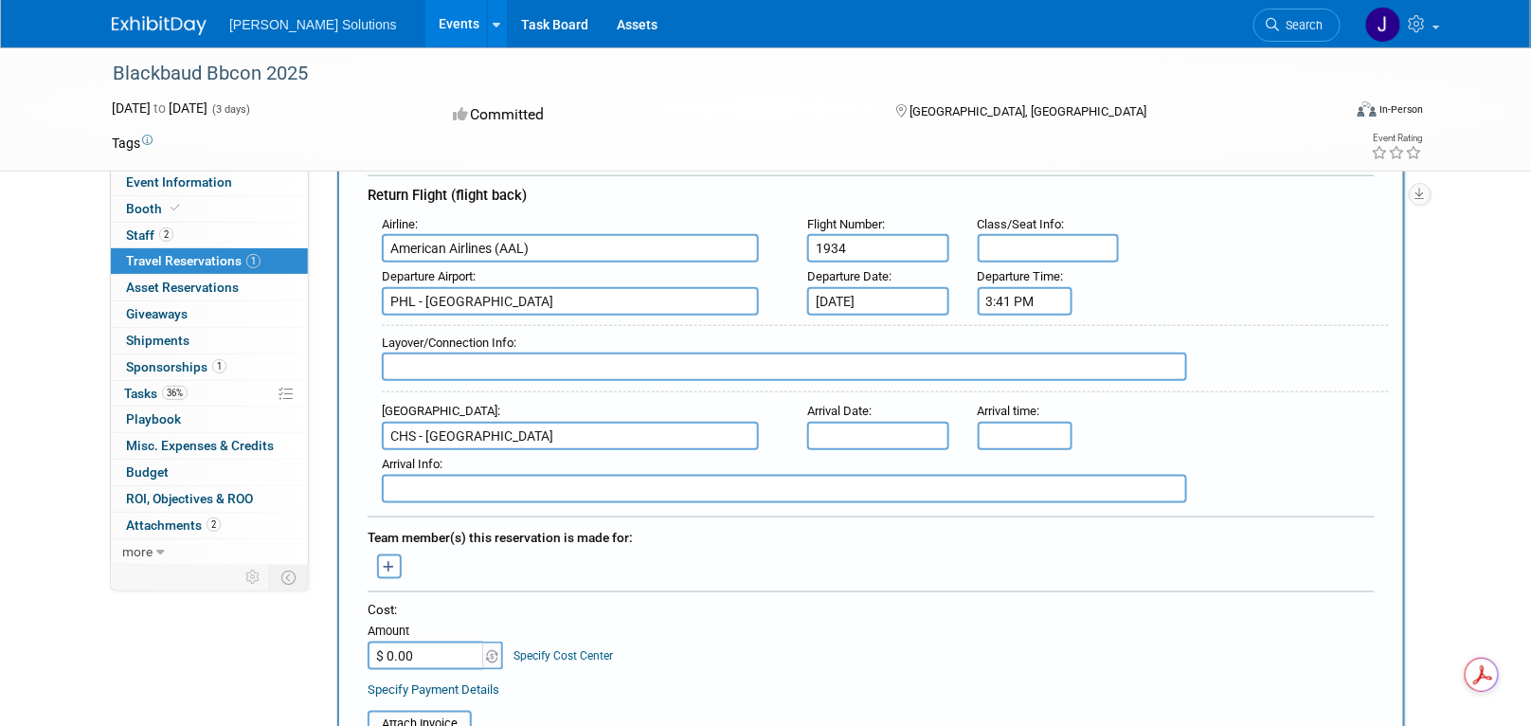
click at [845, 422] on input "text" at bounding box center [878, 436] width 142 height 28
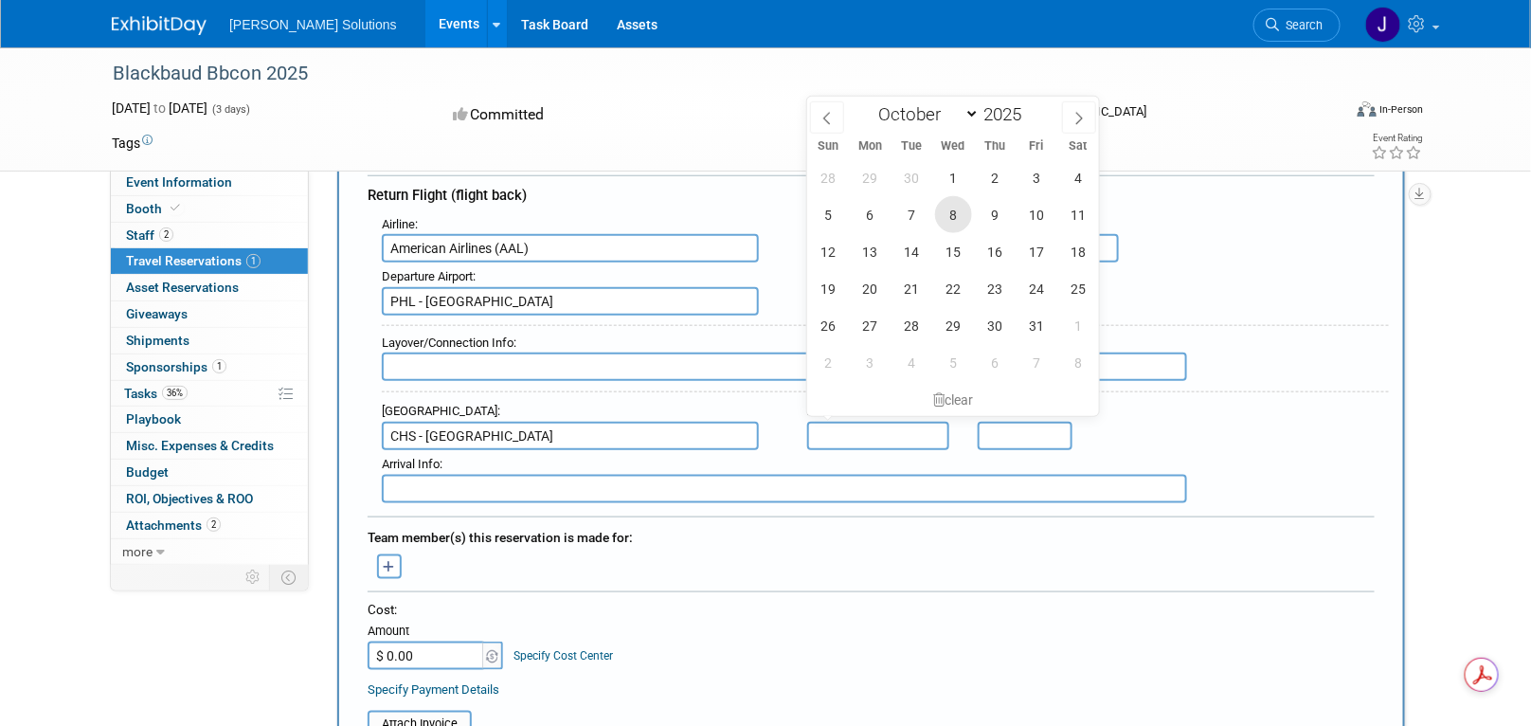
click at [953, 208] on span "8" at bounding box center [953, 214] width 37 height 37
type input "Oct 8, 2025"
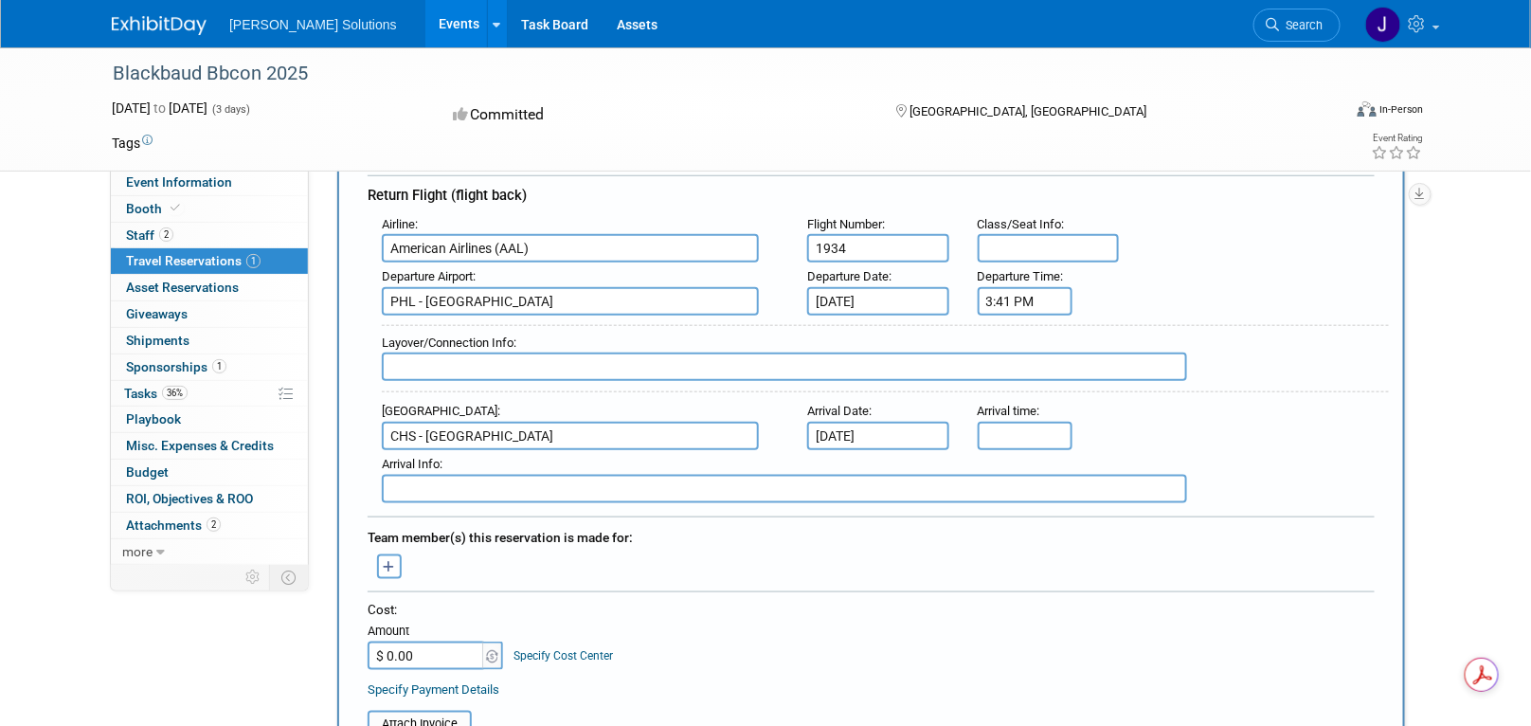
type input "5:00 PM"
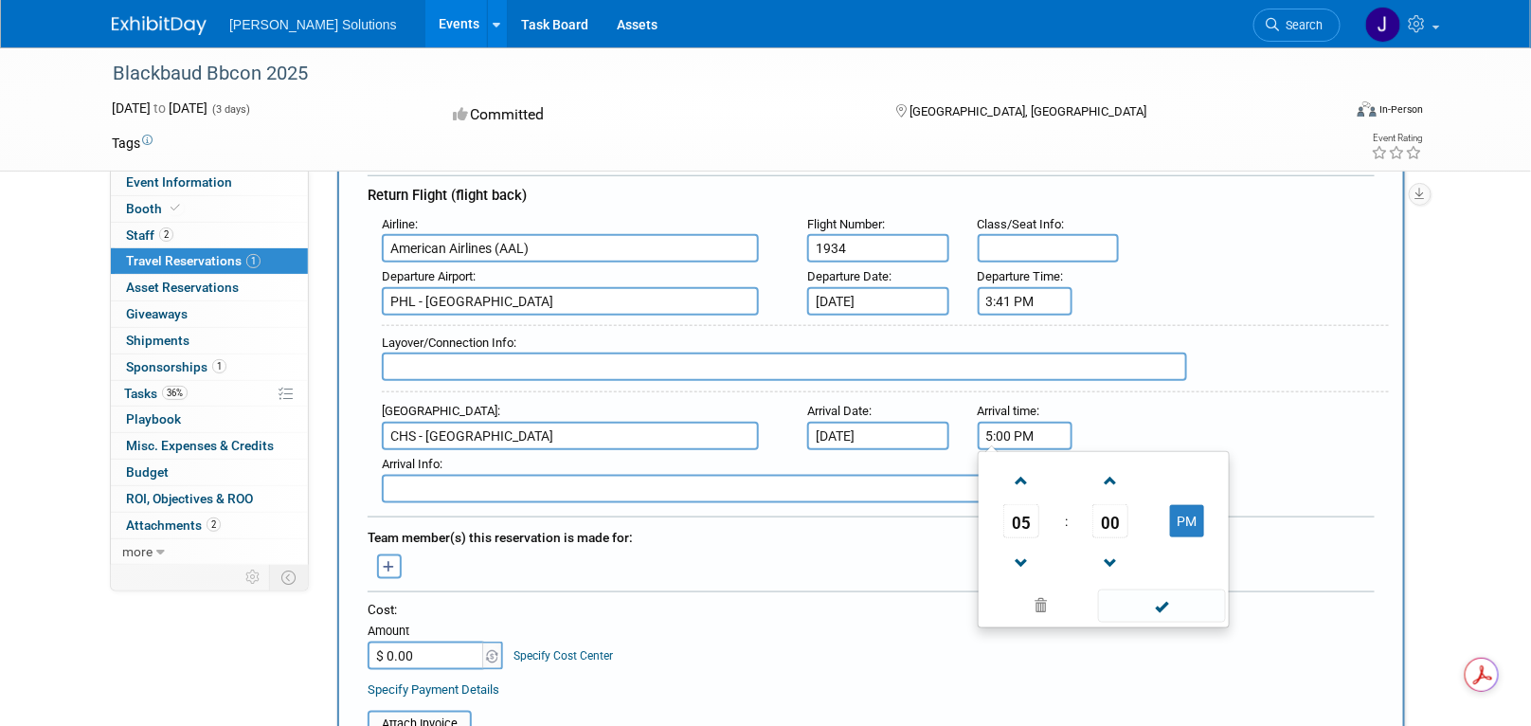
click at [1004, 429] on input "5:00 PM" at bounding box center [1025, 436] width 95 height 28
click at [1162, 598] on span at bounding box center [1162, 605] width 128 height 33
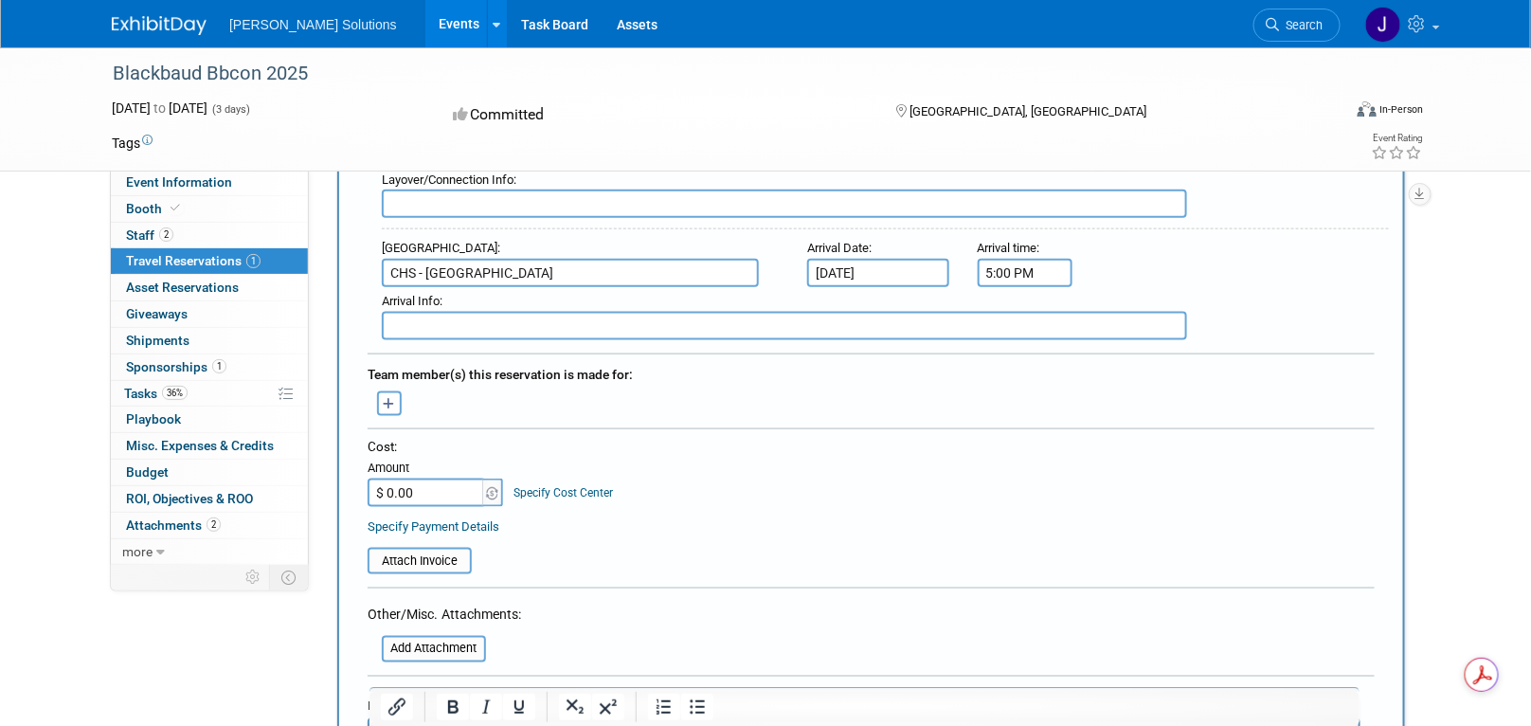
scroll to position [758, 0]
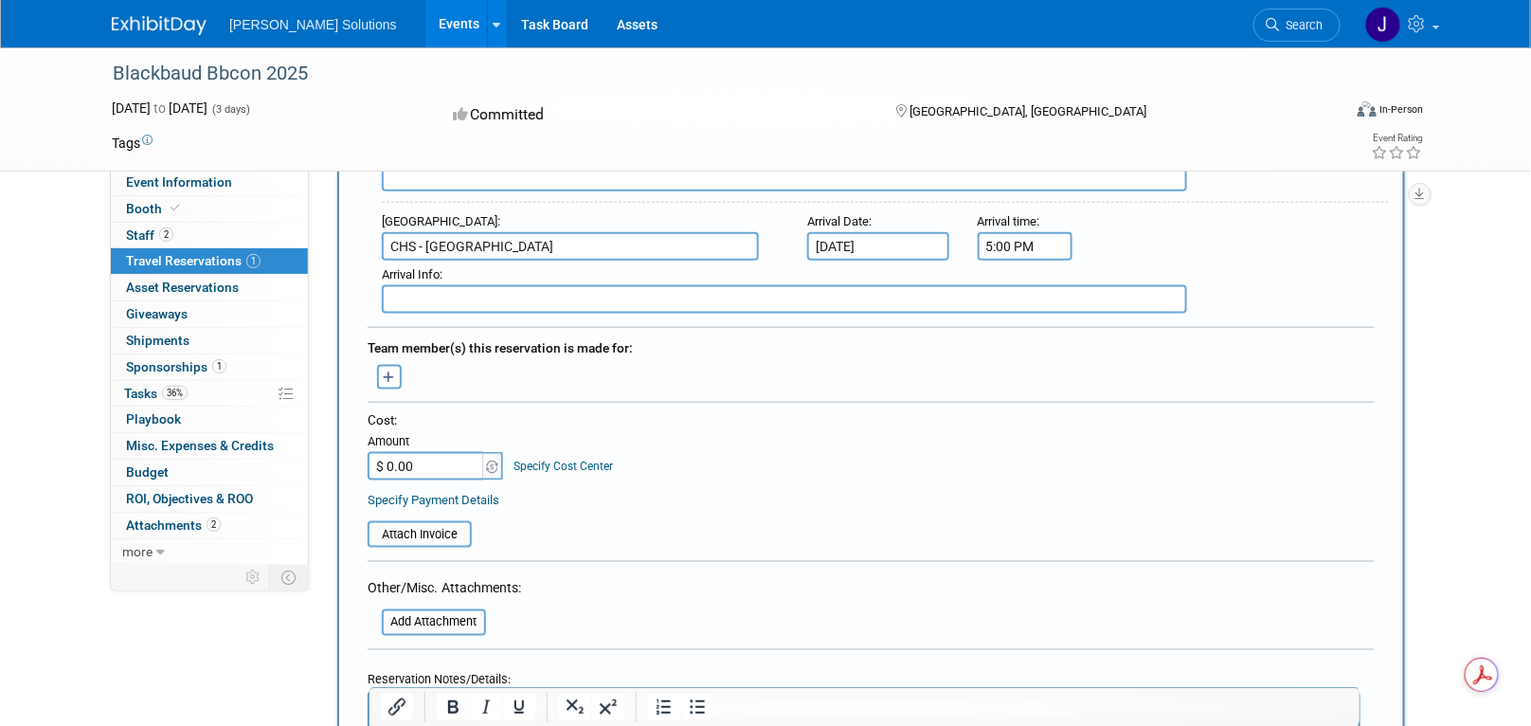
click at [457, 452] on input "$ 0.00" at bounding box center [427, 466] width 118 height 28
type input "$ 987.92"
click at [699, 470] on div "Cost: Amount $ 987.92 Specify Cost Center Cost Center -- Not Specified --" at bounding box center [871, 460] width 1007 height 99
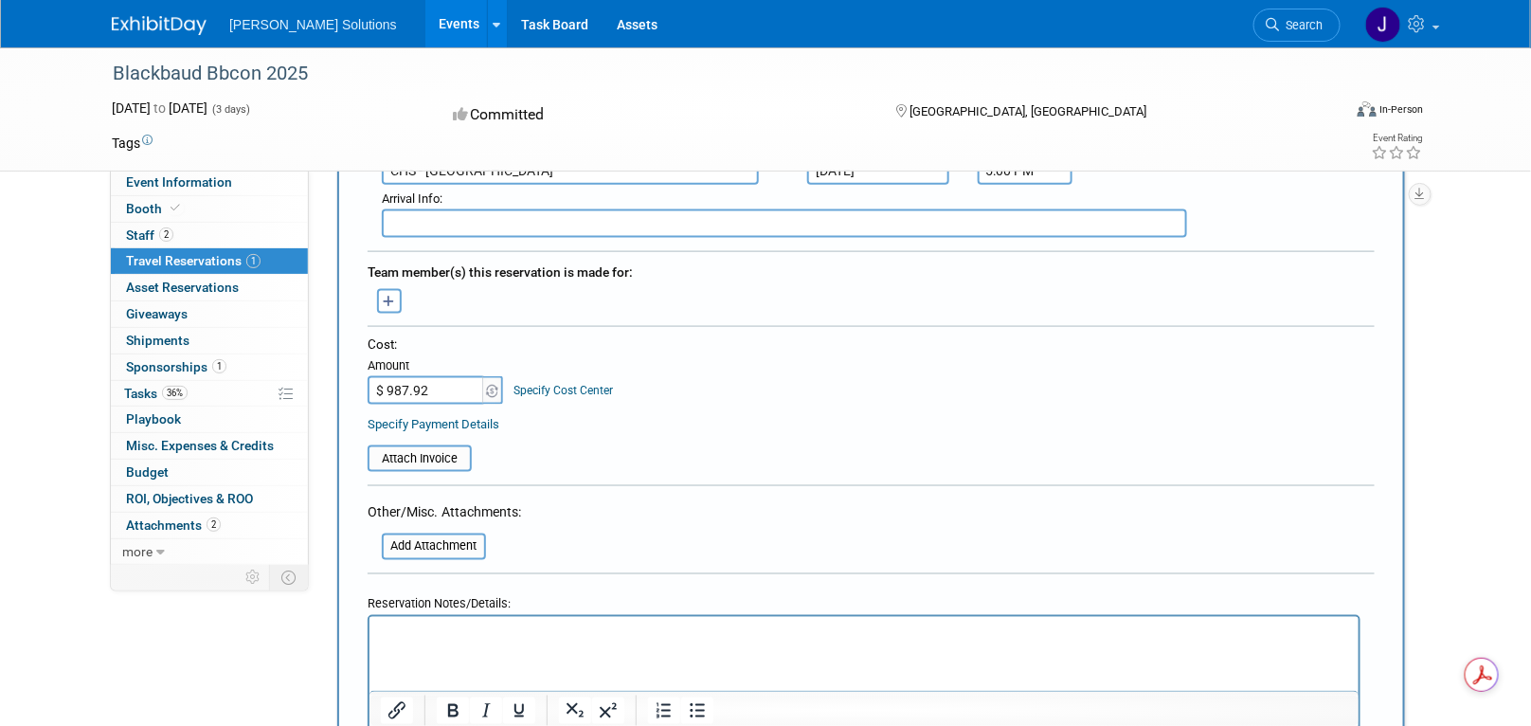
scroll to position [948, 0]
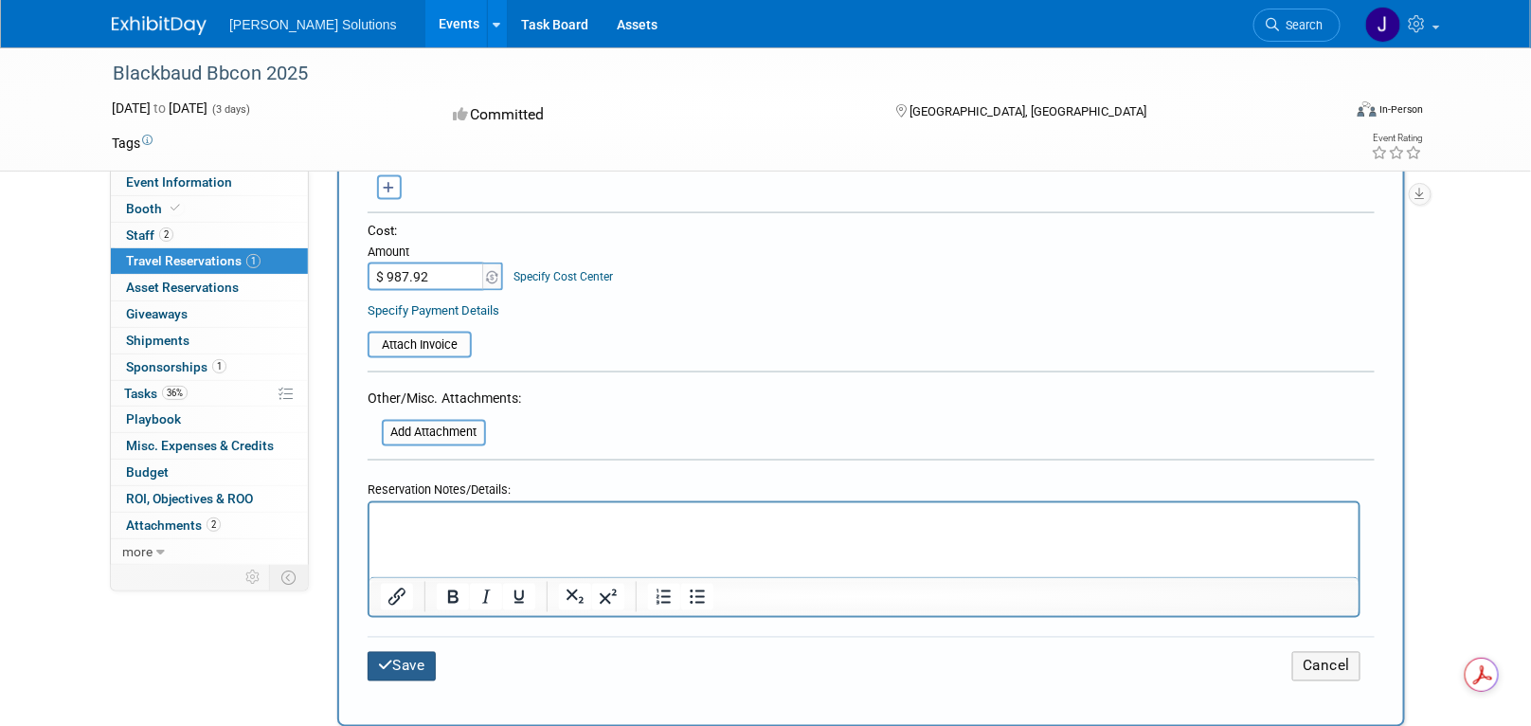
click at [404, 652] on button "Save" at bounding box center [402, 666] width 68 height 29
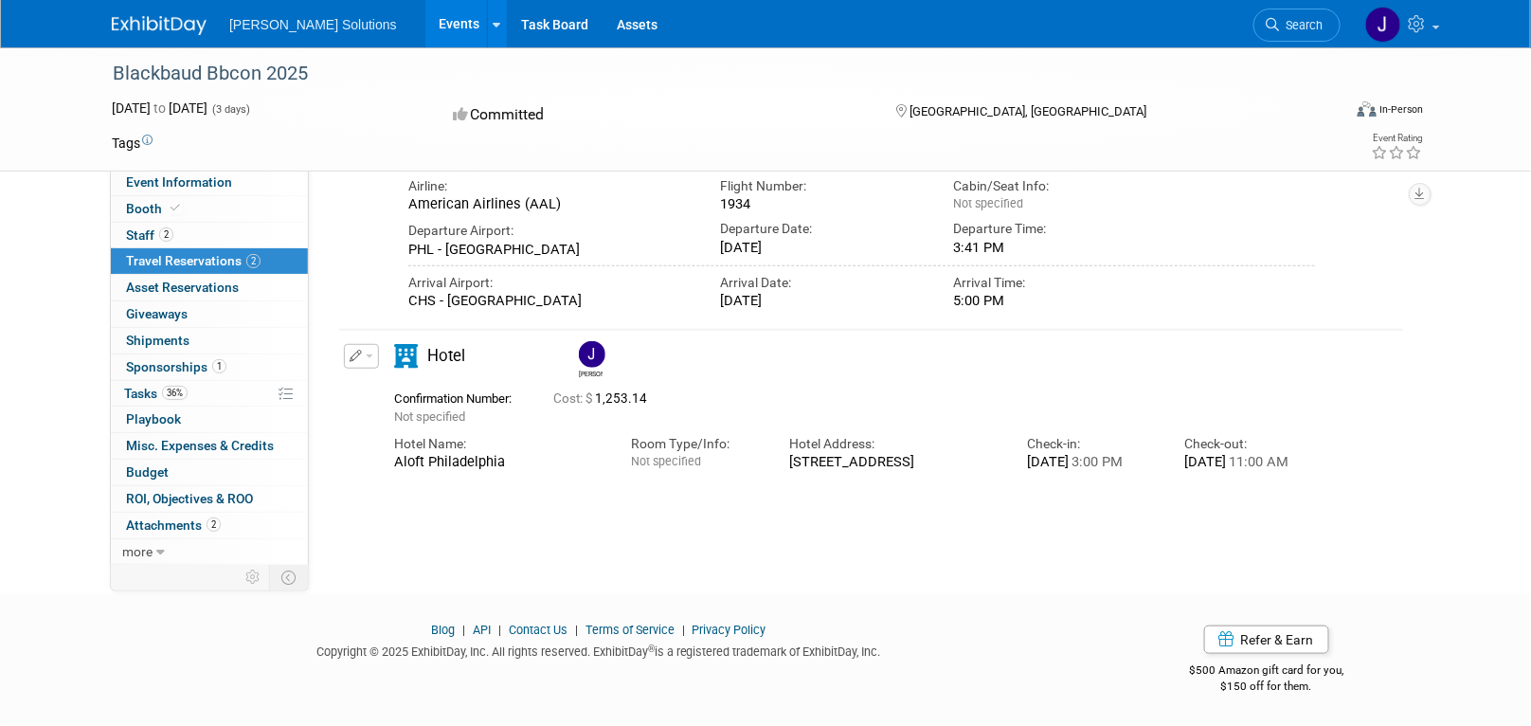
scroll to position [391, 0]
click at [150, 230] on span "Staff 2" at bounding box center [149, 234] width 47 height 15
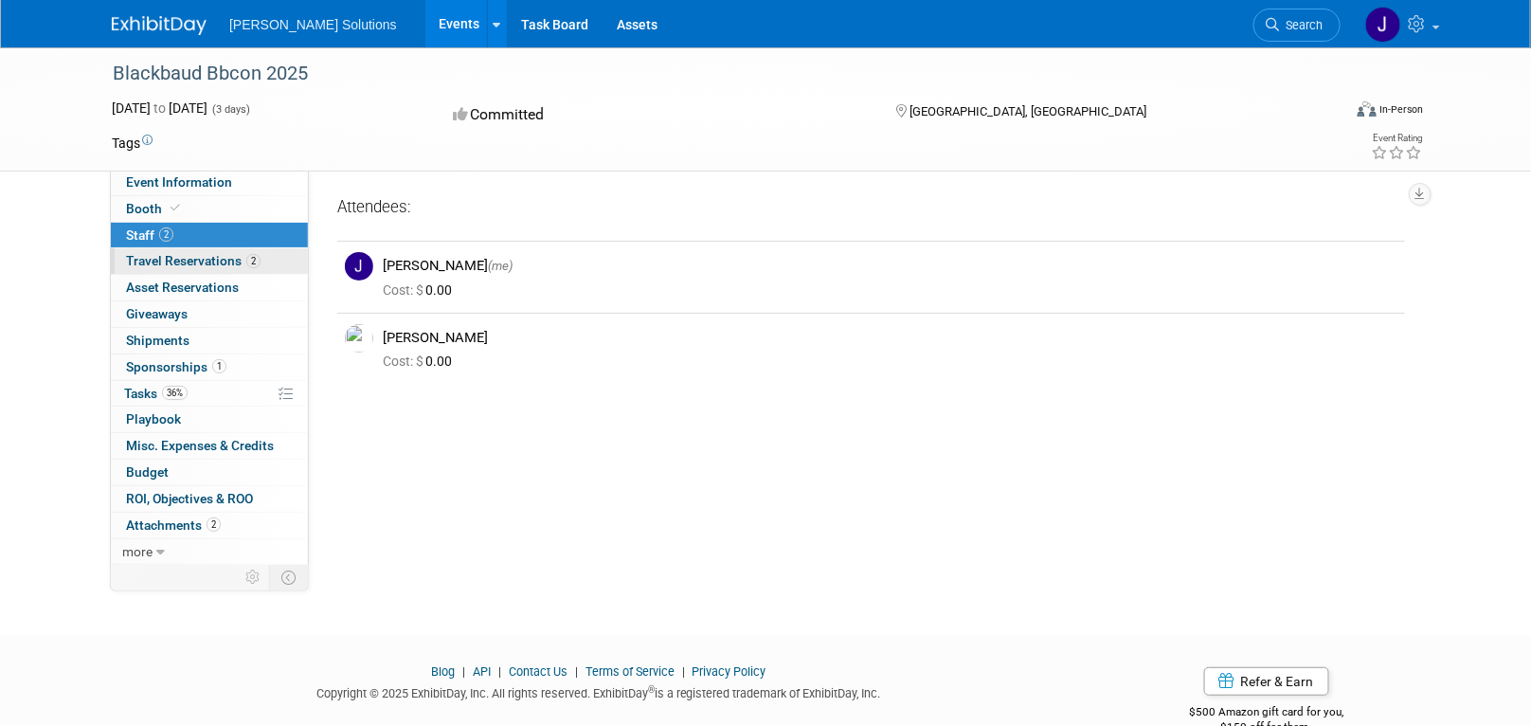
click at [155, 250] on link "2 Travel Reservations 2" at bounding box center [209, 261] width 197 height 26
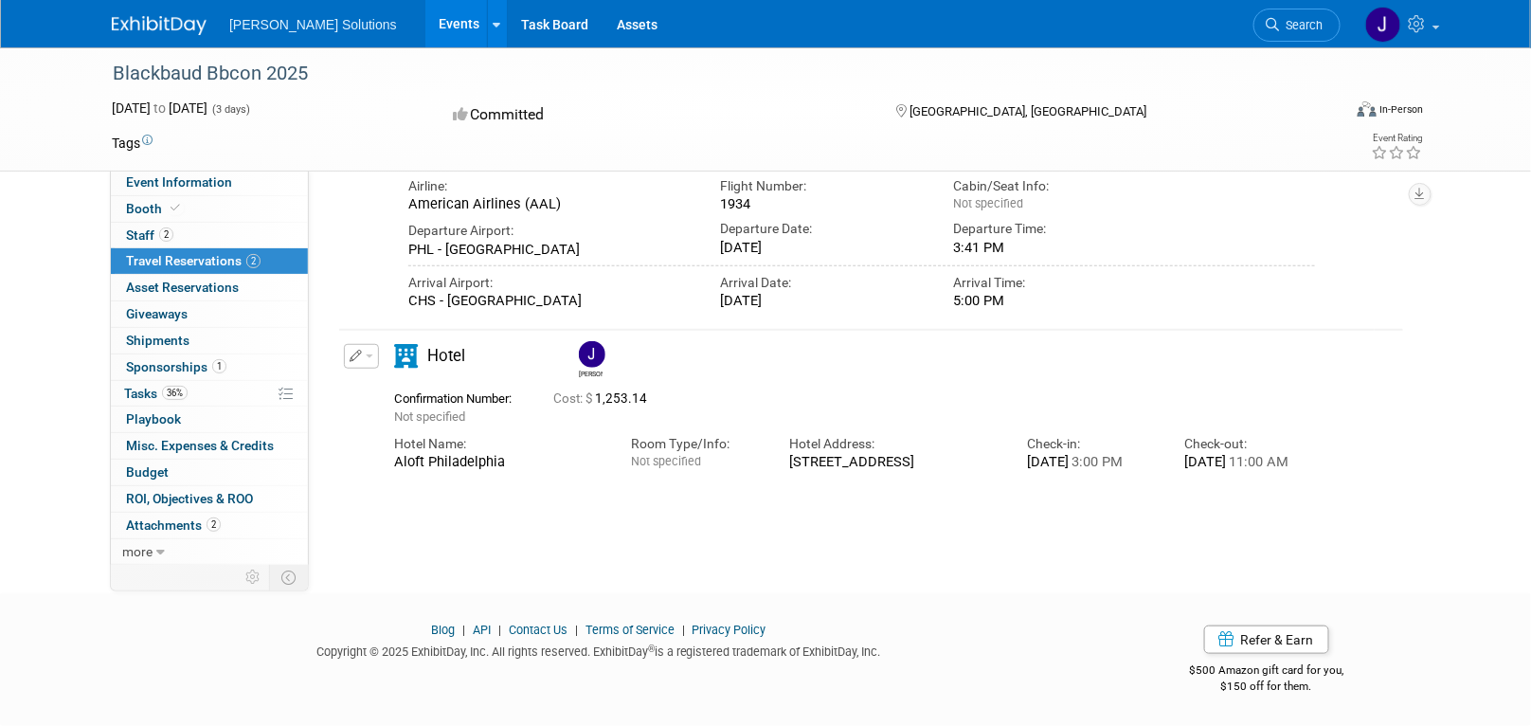
scroll to position [391, 0]
click at [164, 183] on span "Event Information" at bounding box center [179, 181] width 106 height 15
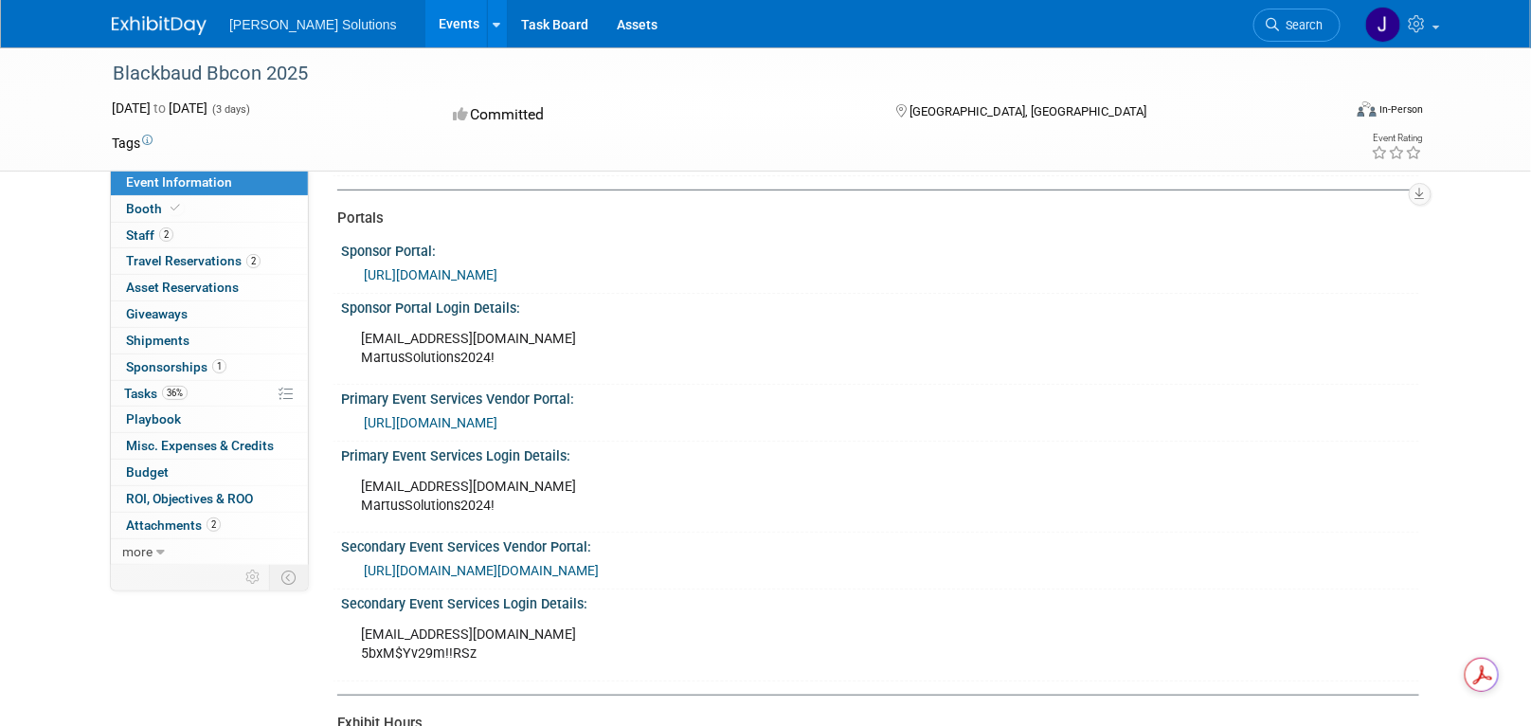
scroll to position [284, 0]
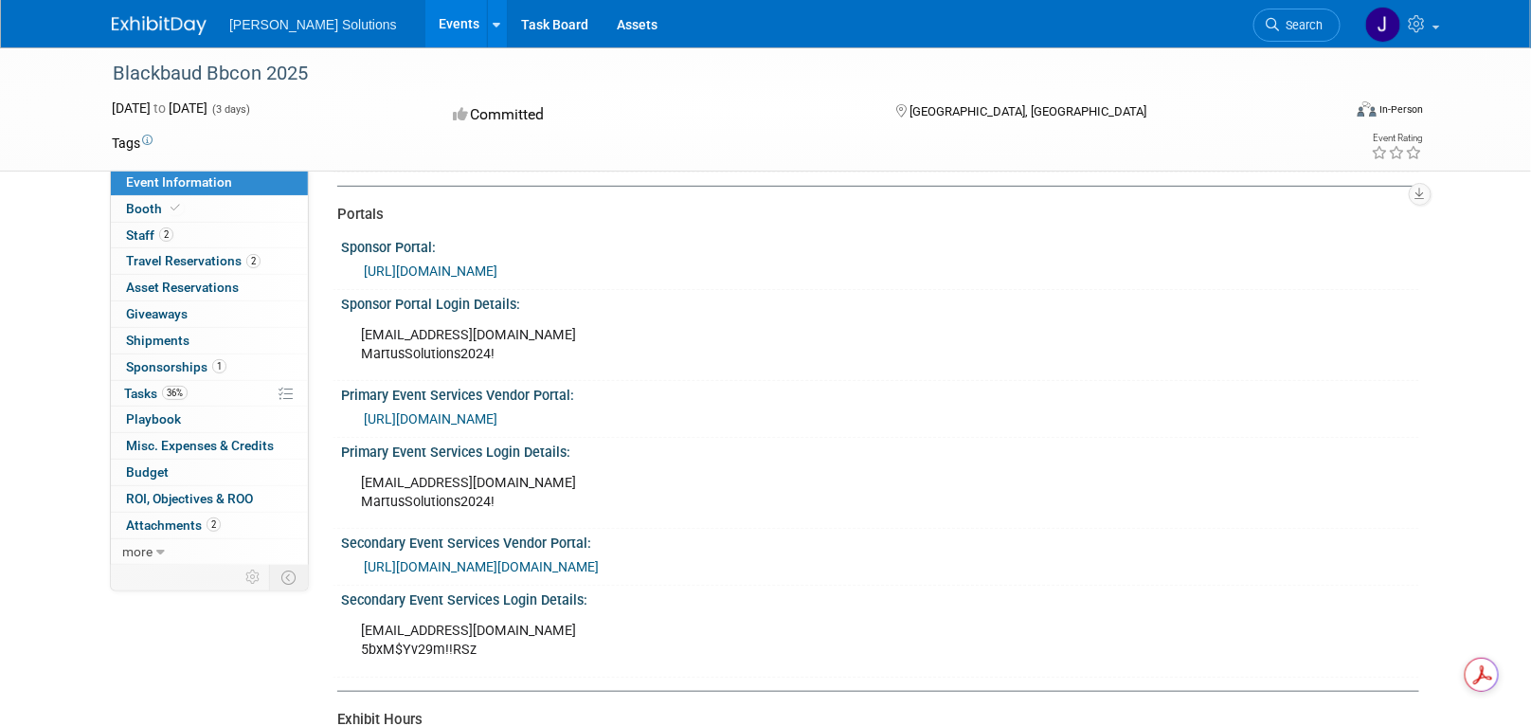
click at [497, 266] on link "https://blackbaud.swoogo.com/bbcon2025exhibitorpaymentportal/resources?i=dLBM1s…" at bounding box center [431, 270] width 134 height 15
copy div "events@martussolutions.com"
drag, startPoint x: 360, startPoint y: 477, endPoint x: 573, endPoint y: 479, distance: 213.2
click at [573, 479] on div "events@martussolutions.com MartusSolutions2024!" at bounding box center [778, 492] width 861 height 57
copy div "MartusSolutions2024!"
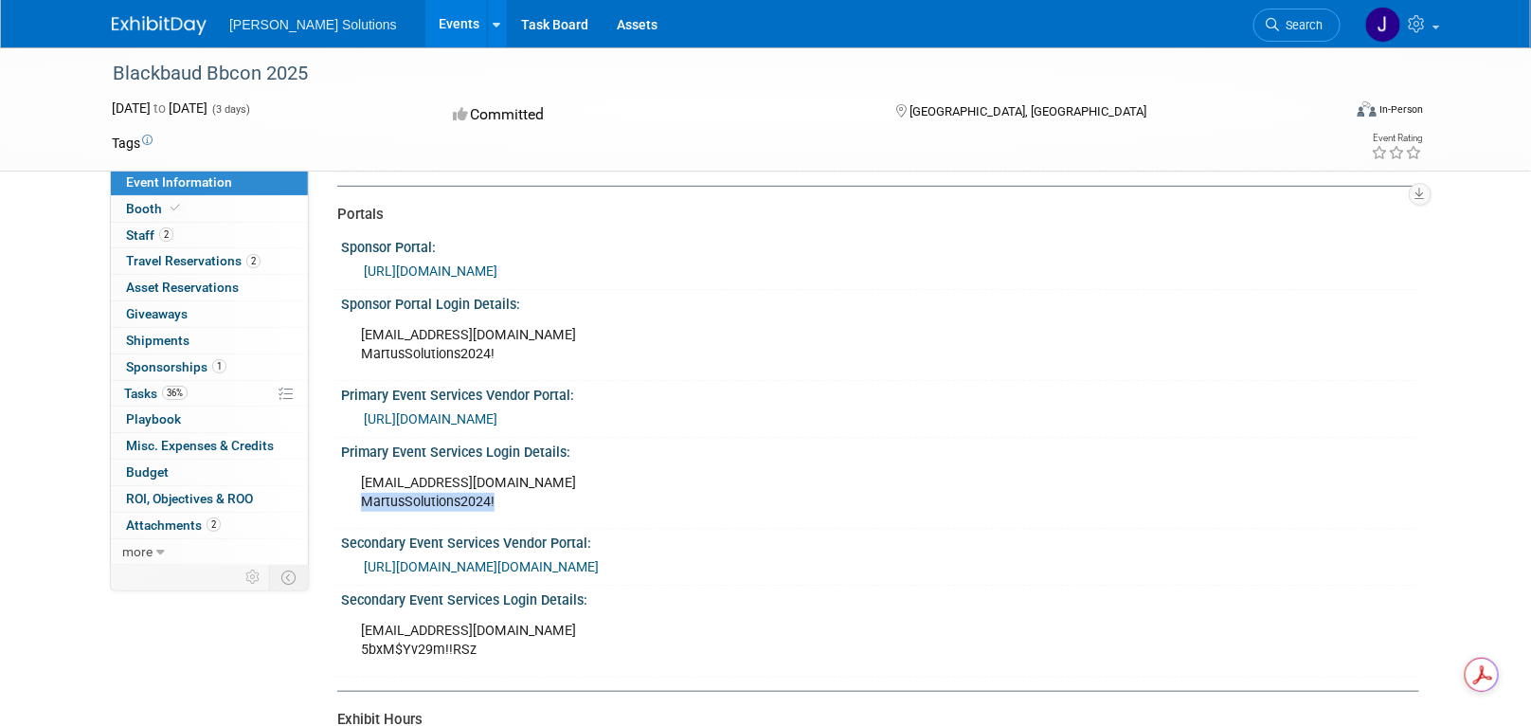
drag, startPoint x: 363, startPoint y: 497, endPoint x: 555, endPoint y: 499, distance: 192.4
click at [555, 499] on div "events@martussolutions.com MartusSolutions2024!" at bounding box center [778, 492] width 861 height 57
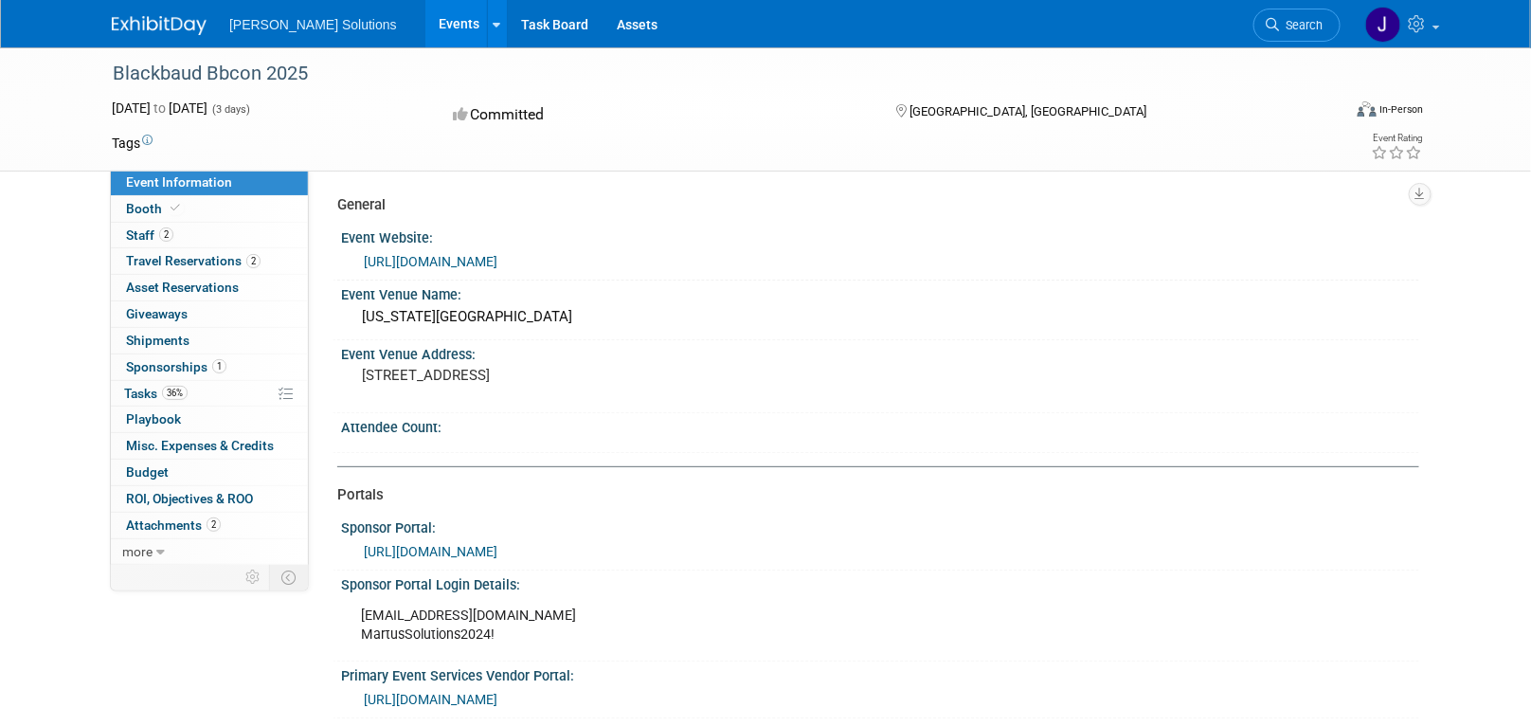
scroll to position [0, 0]
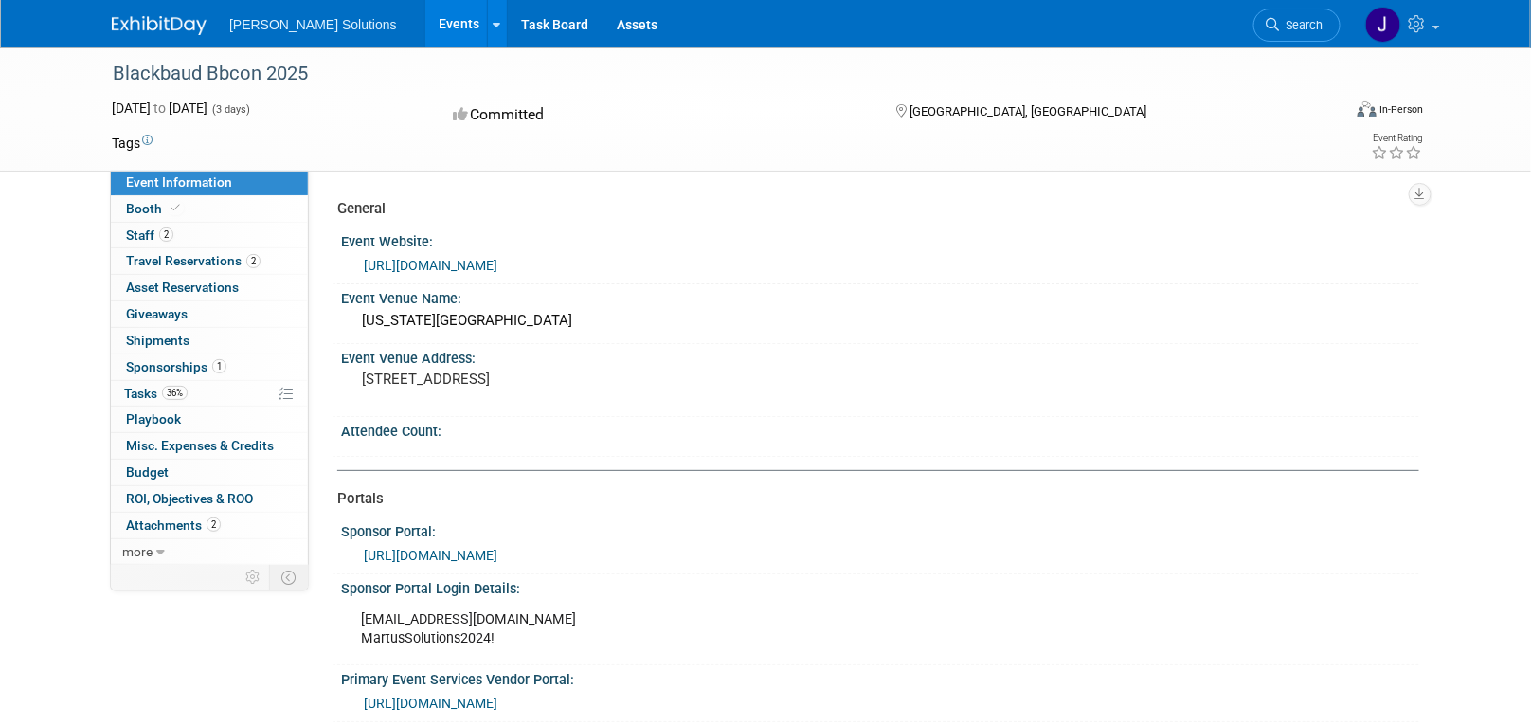
click at [425, 14] on link "Events" at bounding box center [459, 23] width 69 height 47
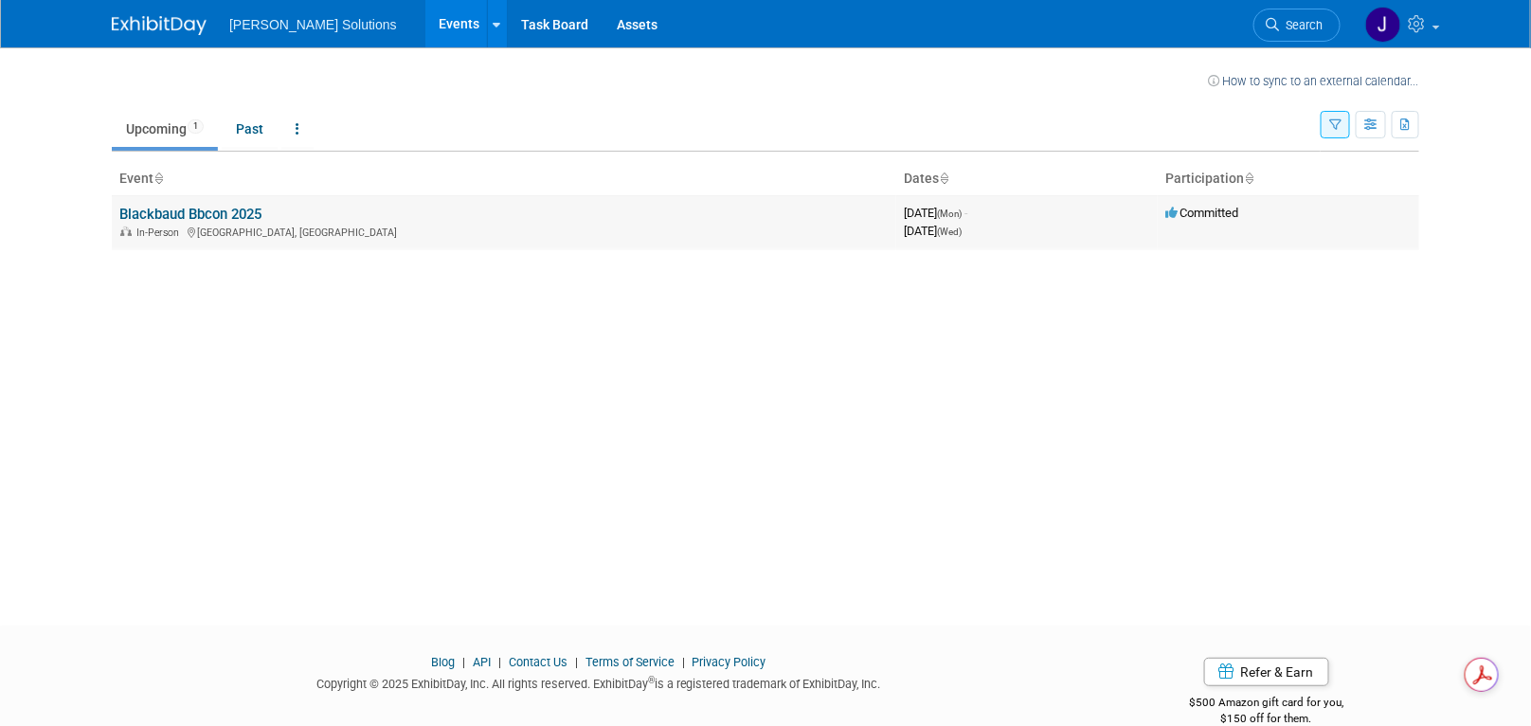
click at [167, 210] on link "Blackbaud Bbcon 2025" at bounding box center [190, 214] width 142 height 17
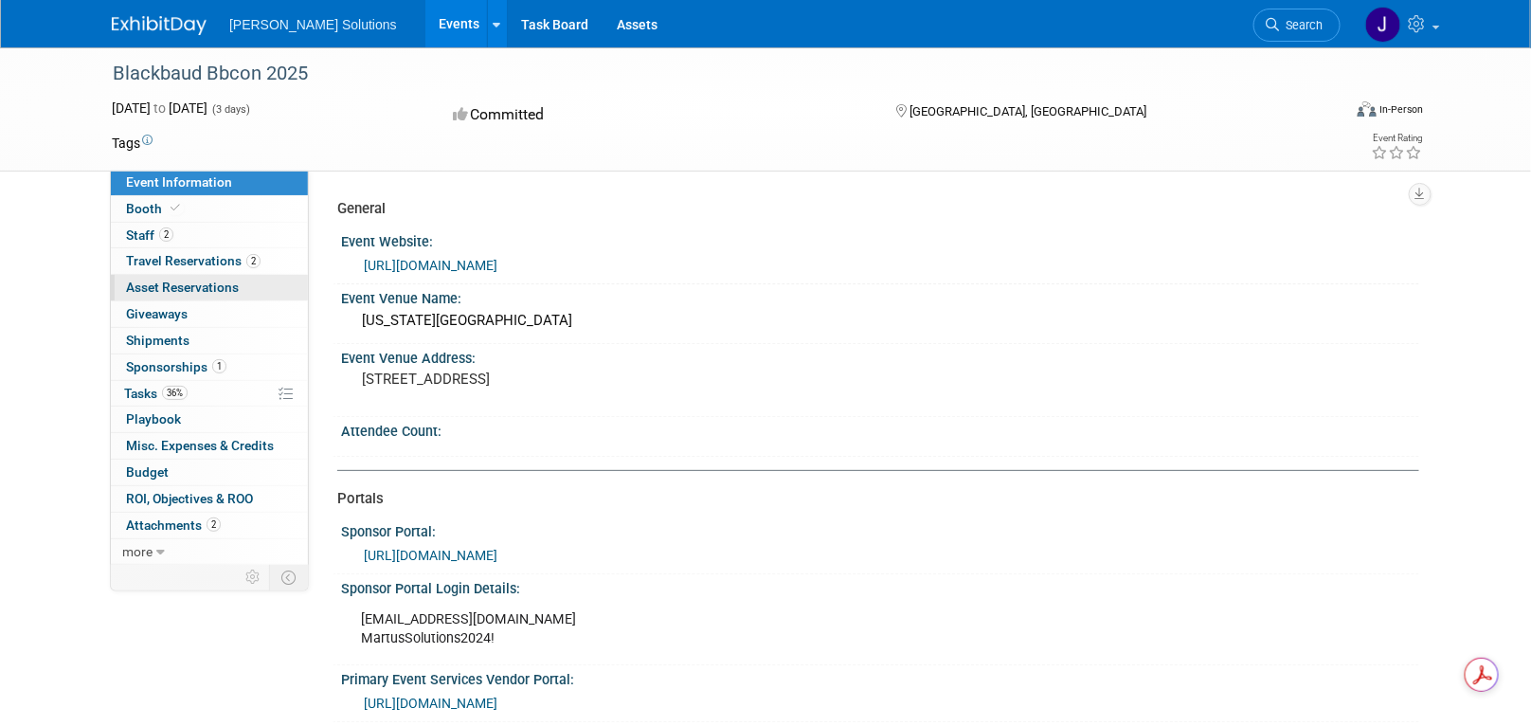
click at [154, 285] on span "Asset Reservations 0" at bounding box center [182, 287] width 113 height 15
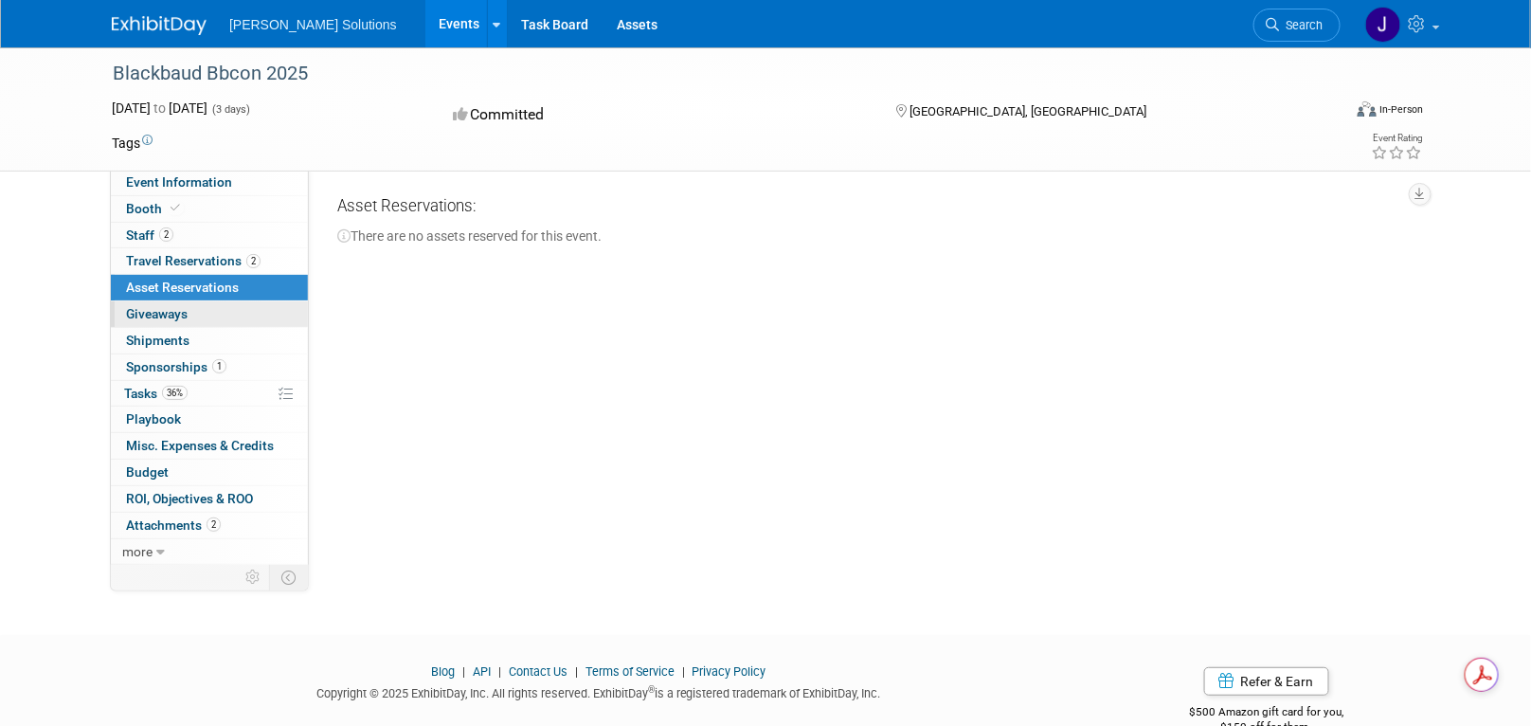
click at [155, 309] on span "Giveaways 0" at bounding box center [157, 313] width 62 height 15
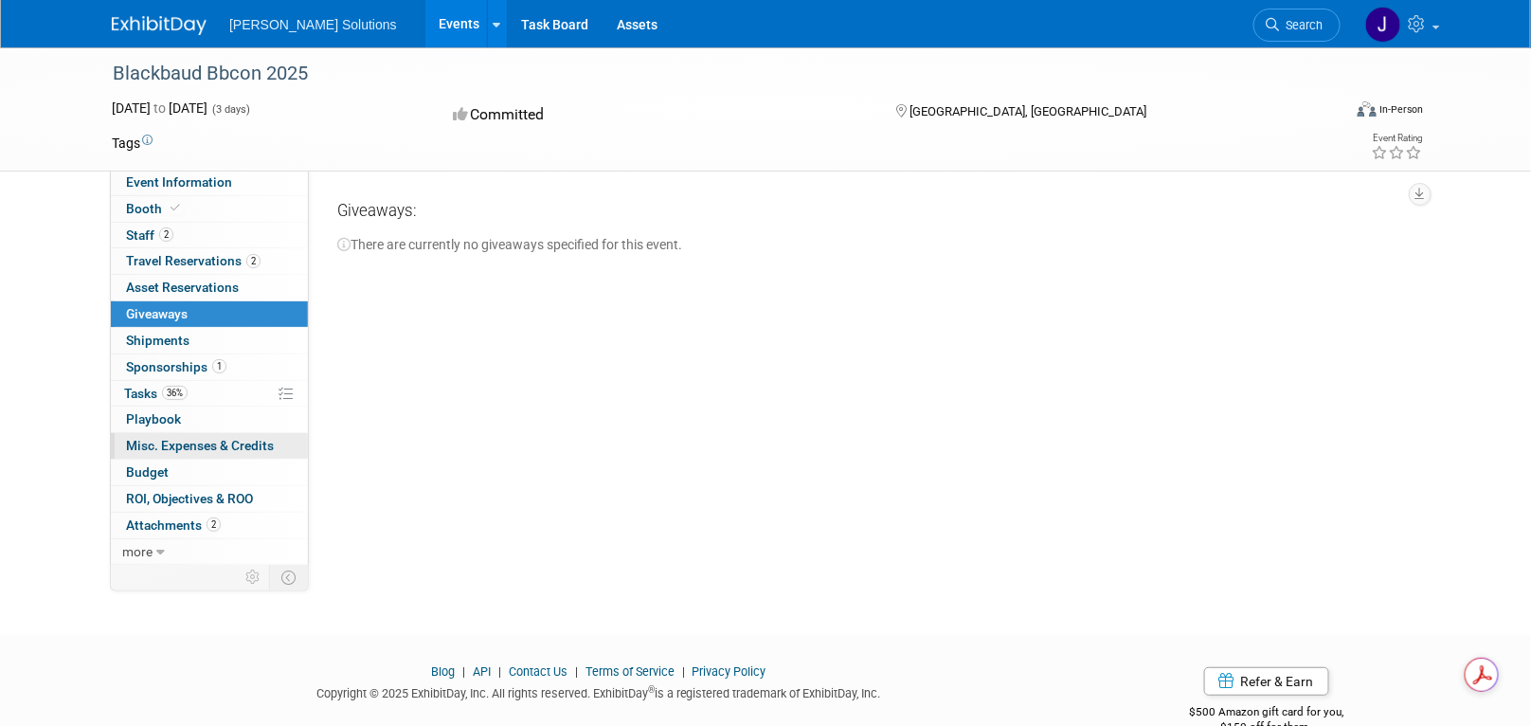
click at [160, 442] on span "Misc. Expenses & Credits 0" at bounding box center [200, 445] width 148 height 15
